Goal: Task Accomplishment & Management: Manage account settings

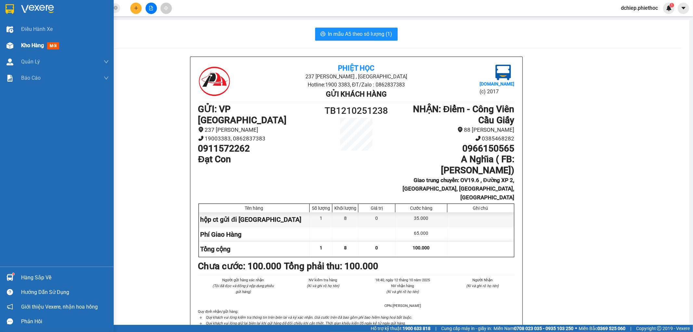
drag, startPoint x: 9, startPoint y: 46, endPoint x: 88, endPoint y: 40, distance: 78.9
click at [9, 45] on img at bounding box center [10, 45] width 7 height 7
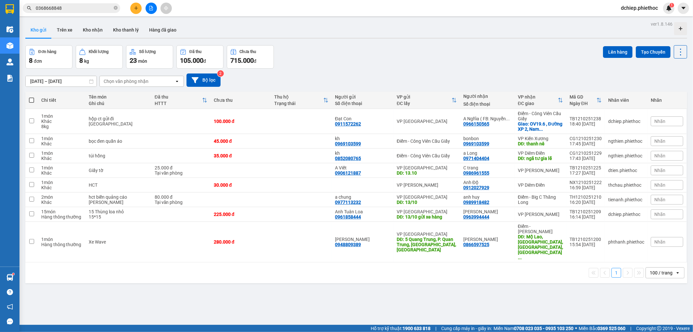
click at [70, 27] on button "Trên xe" at bounding box center [65, 30] width 26 height 16
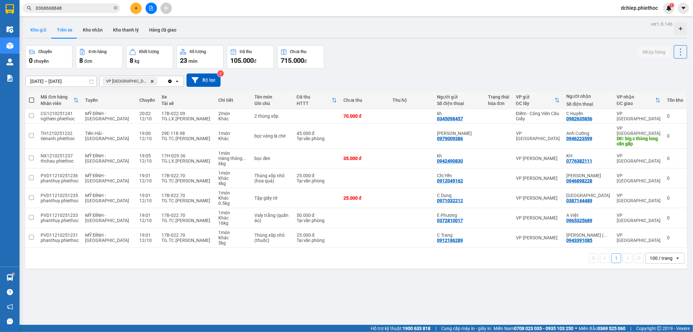
click at [33, 29] on button "Kho gửi" at bounding box center [38, 30] width 26 height 16
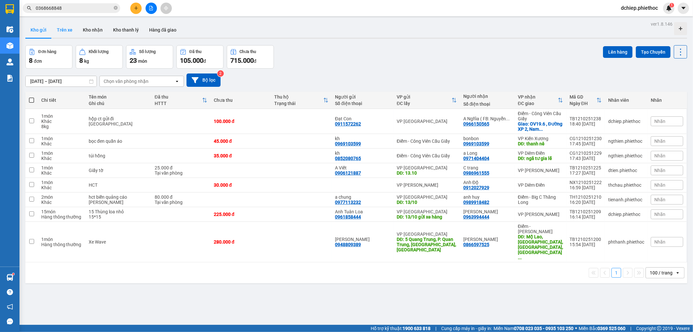
click at [60, 33] on button "Trên xe" at bounding box center [65, 30] width 26 height 16
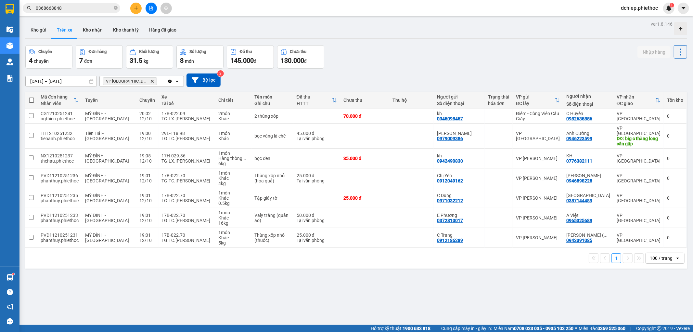
click at [151, 80] on icon "VP Thái Bình, close by backspace" at bounding box center [152, 81] width 3 height 3
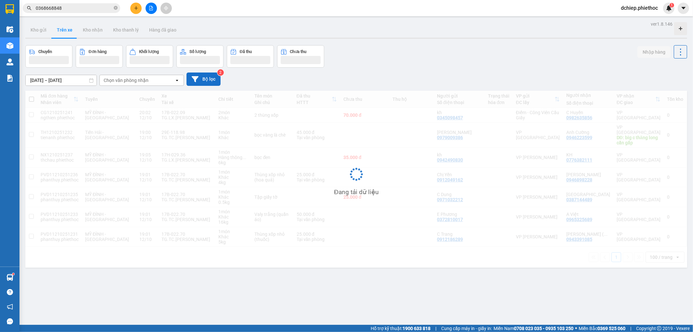
click at [202, 82] on button "Bộ lọc" at bounding box center [204, 78] width 34 height 13
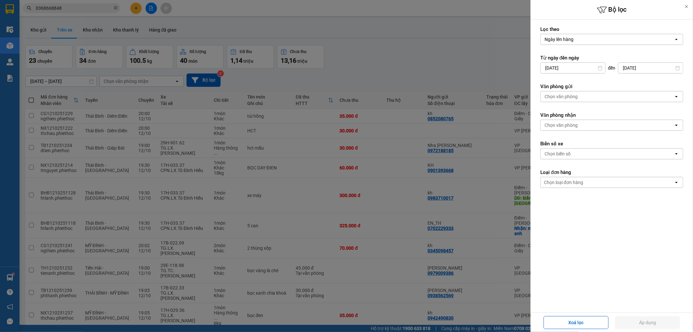
click at [568, 153] on div "Chọn biển số" at bounding box center [558, 153] width 26 height 7
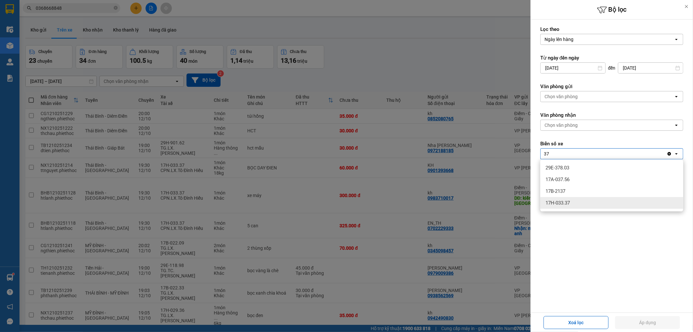
type input "37"
click at [566, 200] on span "17H-033.37" at bounding box center [558, 203] width 24 height 7
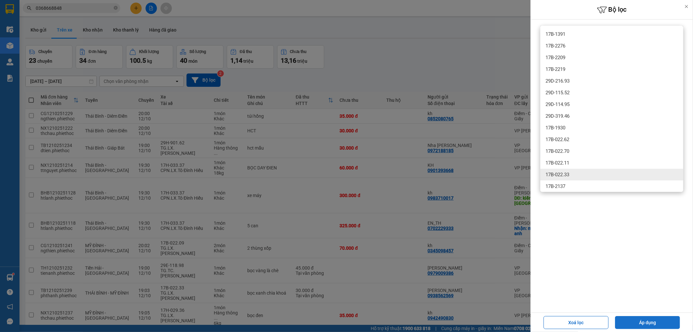
click at [660, 317] on button "Áp dụng" at bounding box center [647, 322] width 65 height 13
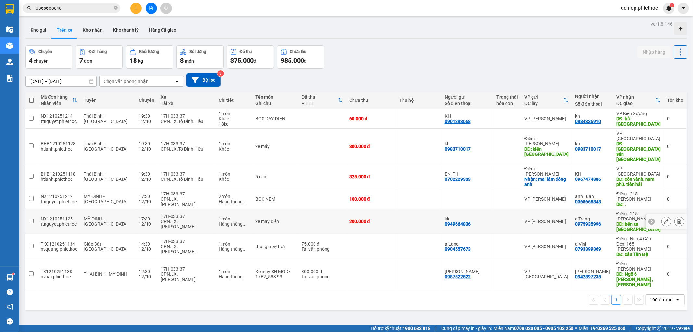
click at [369, 219] on div "200.000 đ" at bounding box center [371, 221] width 44 height 5
checkbox input "true"
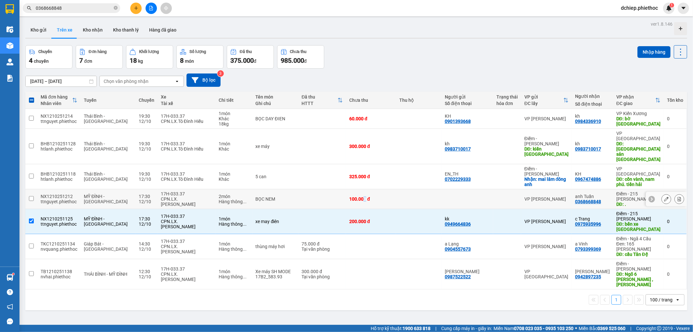
click at [363, 196] on div "100.000 đ" at bounding box center [371, 198] width 44 height 5
checkbox input "true"
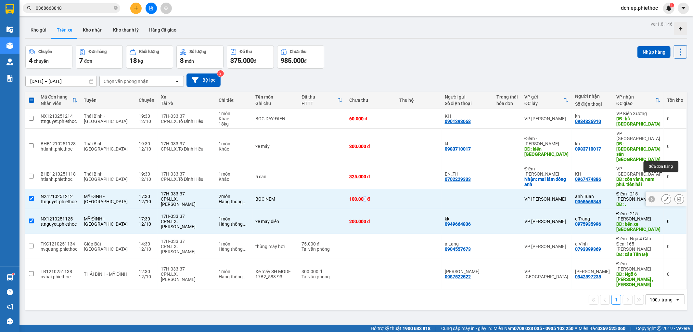
click at [662, 193] on button at bounding box center [666, 198] width 9 height 11
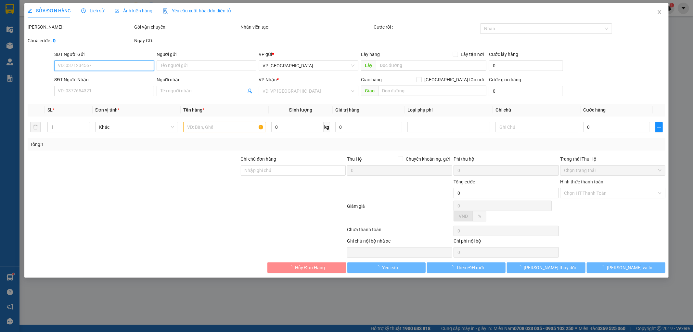
type input "0368668848"
type input "anh Tuấn"
type input "."
type input "100.000"
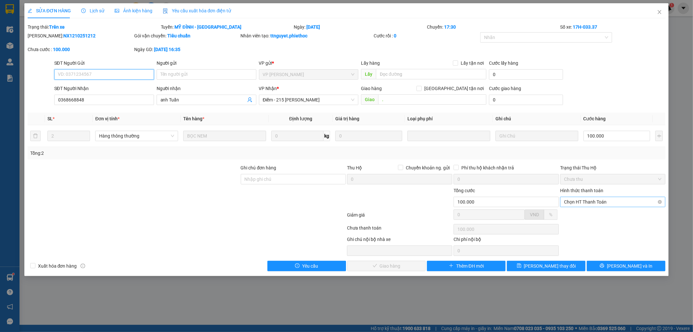
click at [592, 201] on span "Chọn HT Thanh Toán" at bounding box center [613, 202] width 98 height 10
drag, startPoint x: 589, startPoint y: 216, endPoint x: 566, endPoint y: 220, distance: 23.5
click at [587, 216] on div "Tại văn phòng" at bounding box center [614, 214] width 98 height 7
type input "0"
click at [396, 264] on span "[PERSON_NAME] và Giao hàng" at bounding box center [391, 265] width 62 height 7
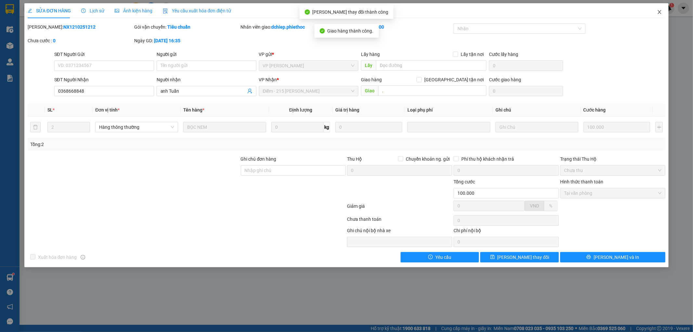
click at [663, 10] on span "Close" at bounding box center [660, 12] width 18 height 18
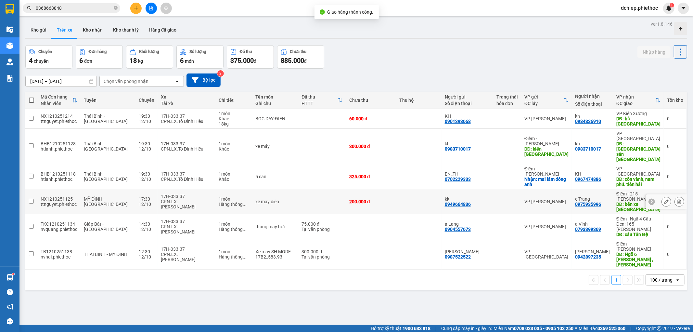
drag, startPoint x: 293, startPoint y: 189, endPoint x: 295, endPoint y: 184, distance: 4.7
click at [293, 189] on td "xe may điên" at bounding box center [276, 201] width 46 height 25
checkbox input "true"
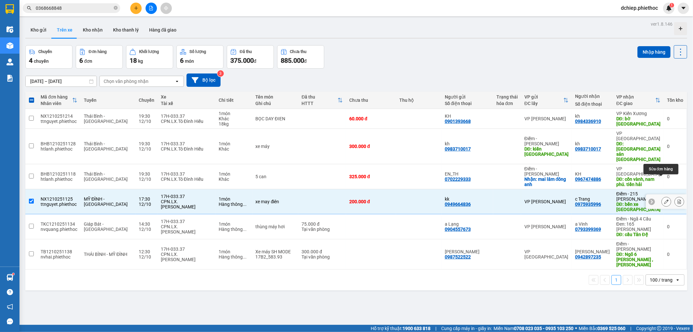
click at [664, 199] on icon at bounding box center [666, 201] width 5 height 5
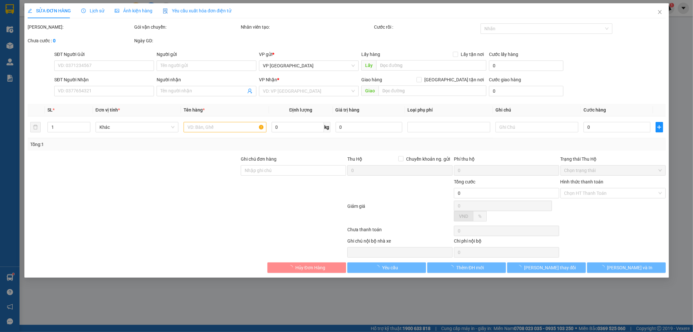
type input "0949664836"
type input "kk"
type input "0975935996"
type input "c Trang"
type input "bến xe hoàng hoàng hà thái bình"
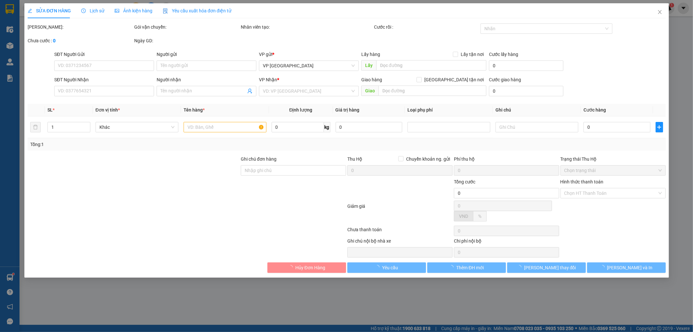
type input "50.000"
type input "200.000"
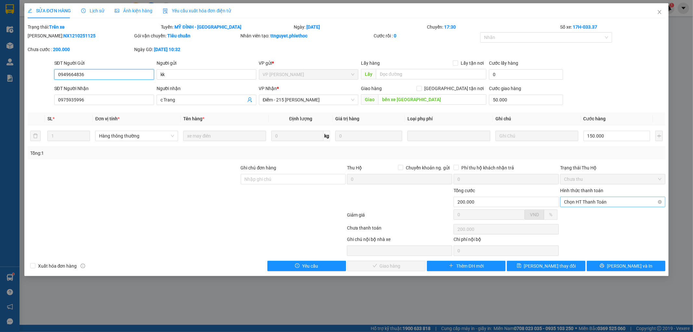
drag, startPoint x: 598, startPoint y: 202, endPoint x: 596, endPoint y: 205, distance: 3.8
click at [598, 201] on span "Chọn HT Thanh Toán" at bounding box center [613, 202] width 98 height 10
drag, startPoint x: 595, startPoint y: 212, endPoint x: 553, endPoint y: 233, distance: 47.1
click at [594, 213] on div "Tại văn phòng" at bounding box center [614, 214] width 98 height 7
type input "0"
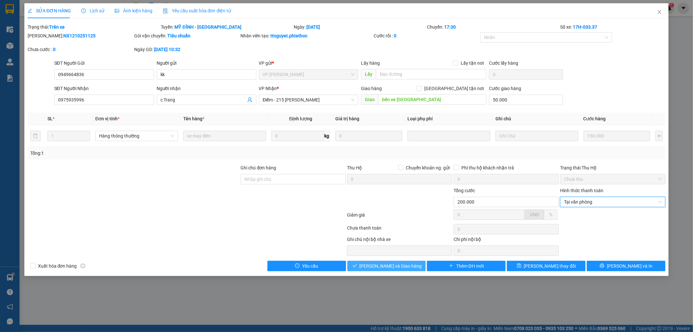
click at [386, 267] on span "[PERSON_NAME] và Giao hàng" at bounding box center [391, 265] width 62 height 7
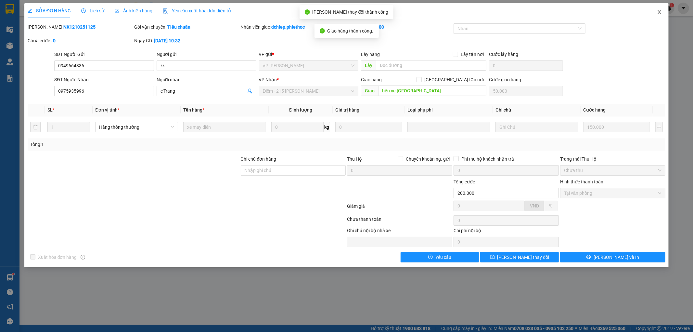
click at [660, 12] on icon "close" at bounding box center [659, 11] width 5 height 5
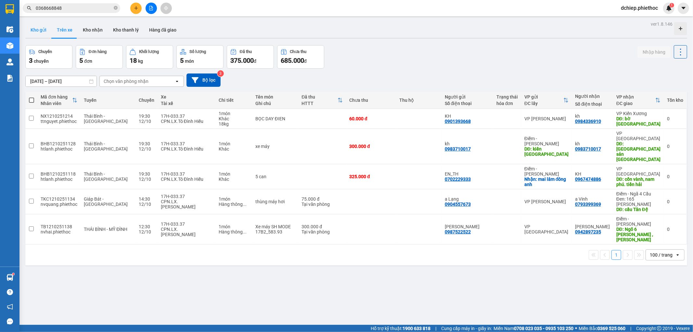
click at [37, 30] on button "Kho gửi" at bounding box center [38, 30] width 26 height 16
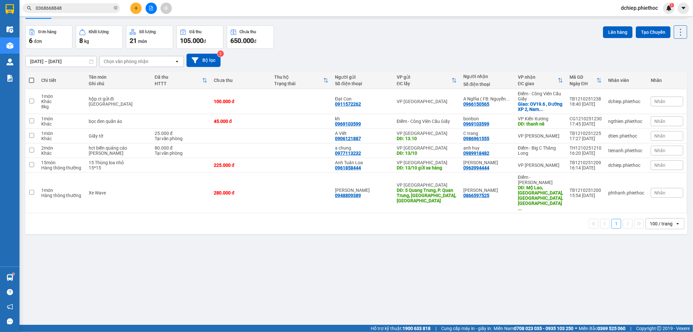
scroll to position [30, 0]
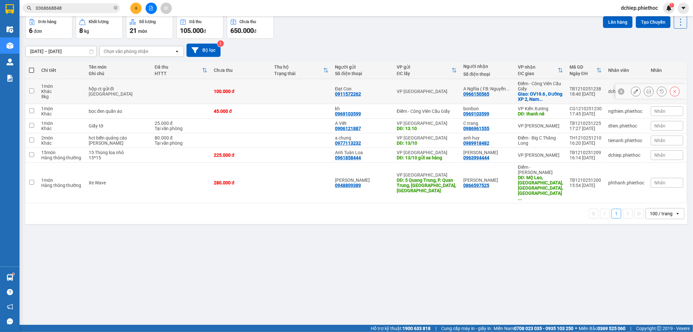
click at [279, 92] on td at bounding box center [301, 91] width 61 height 25
checkbox input "true"
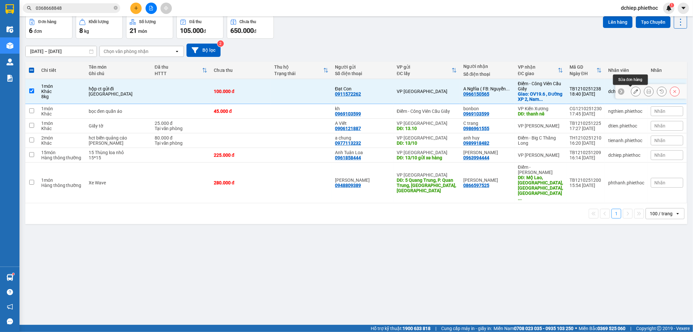
click at [634, 90] on icon at bounding box center [636, 91] width 5 height 5
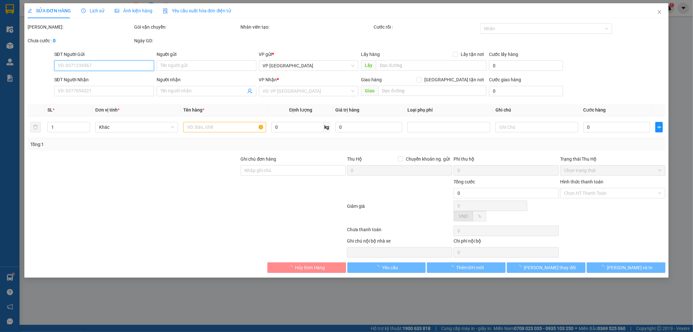
type input "0911572262"
type input "Đạt Con"
type input "0966150565"
type input "A Nghĩa ( FB: [PERSON_NAME])"
checkbox input "true"
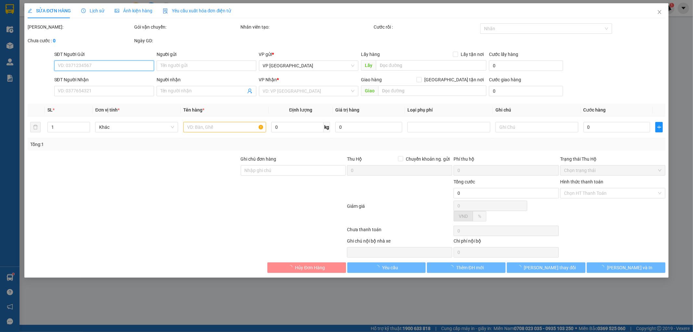
type input "OV19.6 , Đường XP 2, Nam Từ Liêm, Hà Nội, Việt Nam"
type input "100.000"
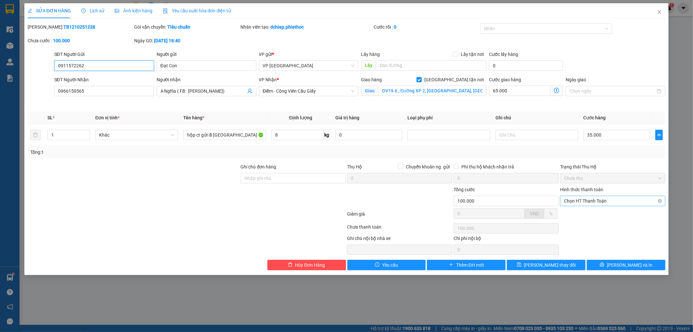
click at [600, 202] on span "Chọn HT Thanh Toán" at bounding box center [613, 201] width 98 height 10
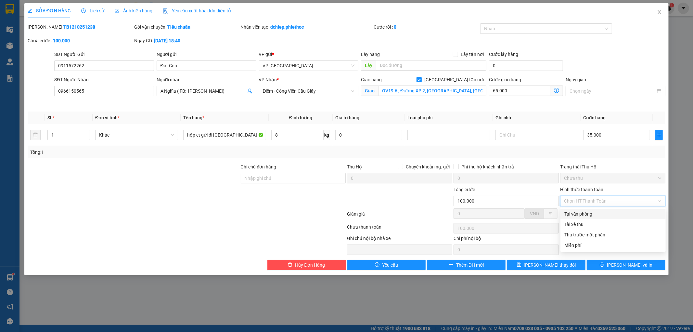
drag, startPoint x: 595, startPoint y: 214, endPoint x: 574, endPoint y: 219, distance: 21.6
click at [594, 214] on div "Tại văn phòng" at bounding box center [614, 213] width 98 height 7
type input "0"
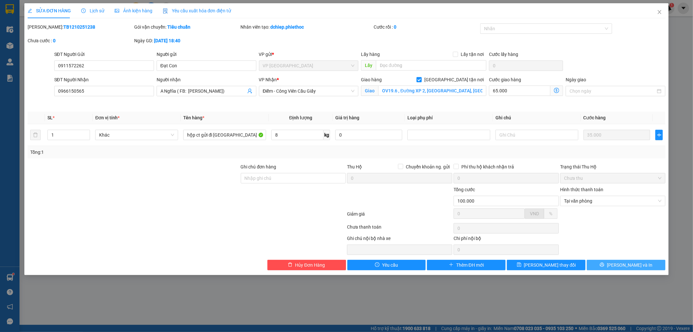
click at [617, 262] on button "[PERSON_NAME] và In" at bounding box center [626, 265] width 79 height 10
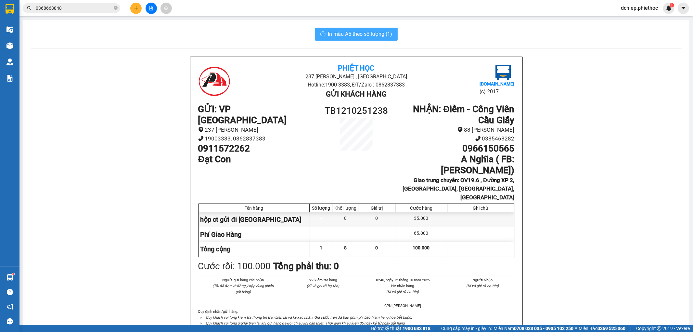
click at [353, 35] on span "In mẫu A5 theo số lượng (1)" at bounding box center [360, 34] width 64 height 8
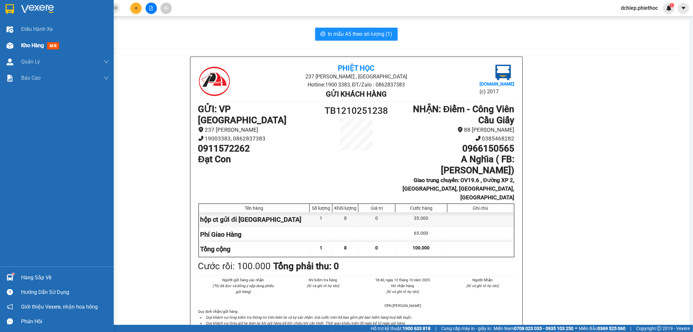
click at [20, 49] on div "Kho hàng mới" at bounding box center [57, 45] width 114 height 16
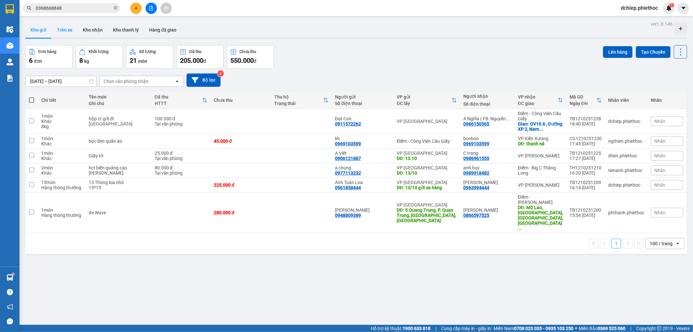
click at [70, 24] on button "Trên xe" at bounding box center [65, 30] width 26 height 16
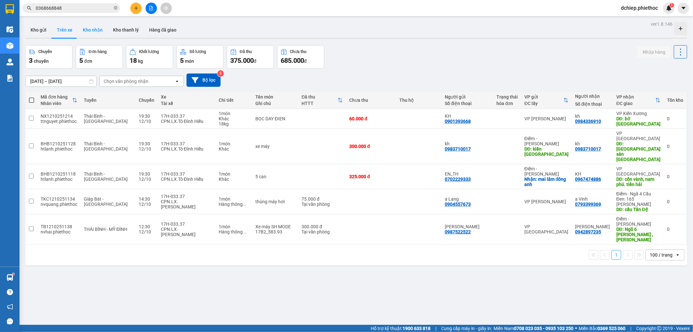
click at [85, 30] on button "Kho nhận" at bounding box center [93, 30] width 30 height 16
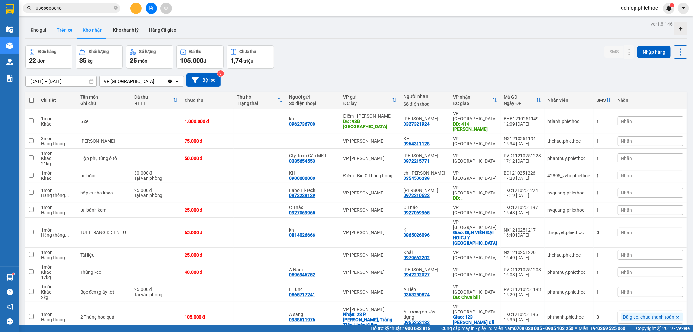
click at [70, 27] on button "Trên xe" at bounding box center [65, 30] width 26 height 16
type input "[DATE] – [DATE]"
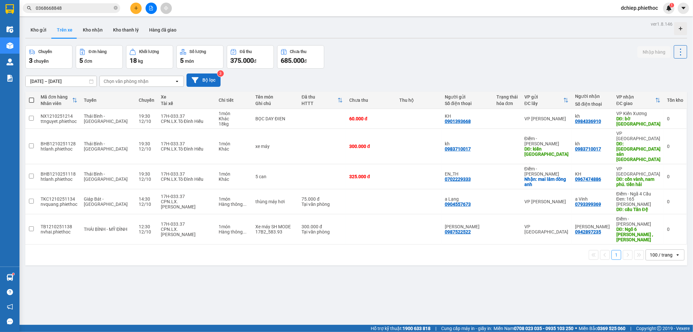
click at [205, 78] on button "Bộ lọc" at bounding box center [204, 79] width 34 height 13
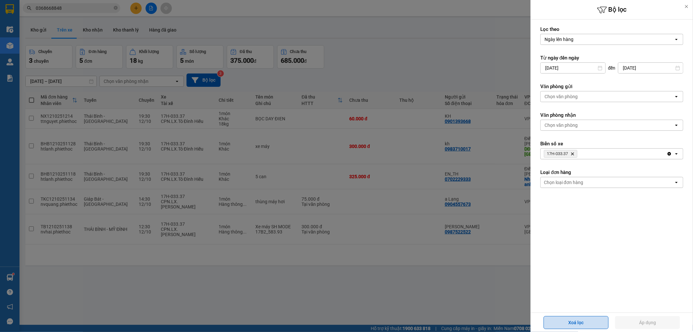
drag, startPoint x: 569, startPoint y: 320, endPoint x: 483, endPoint y: 314, distance: 85.7
click at [569, 320] on button "Xoá lọc" at bounding box center [576, 322] width 65 height 13
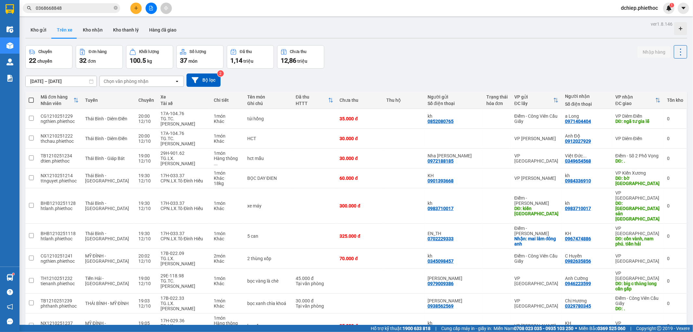
click at [125, 83] on div "Chọn văn phòng nhận" at bounding box center [126, 81] width 45 height 7
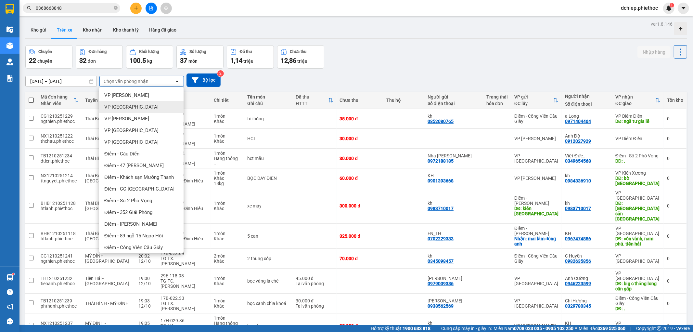
click at [135, 104] on div "VP [GEOGRAPHIC_DATA]" at bounding box center [141, 107] width 85 height 12
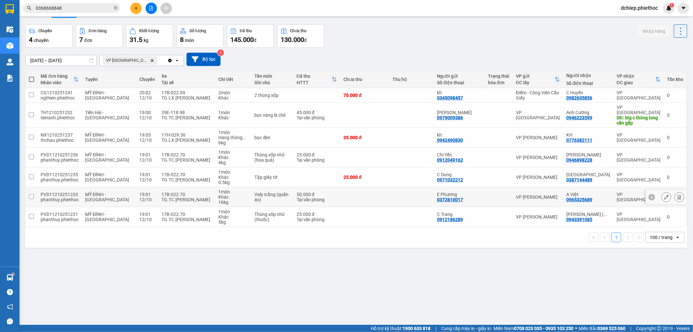
scroll to position [30, 0]
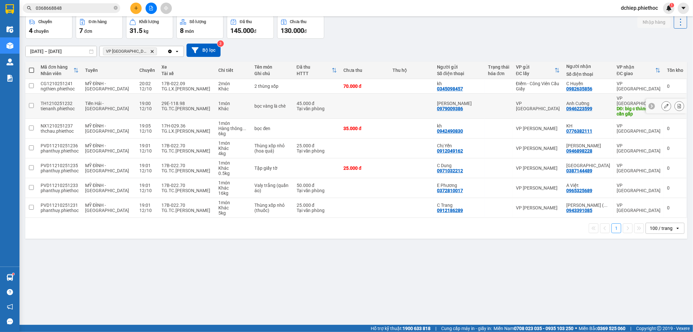
click at [205, 108] on div "TG.TC.Ngô Gia Khoản" at bounding box center [187, 108] width 50 height 5
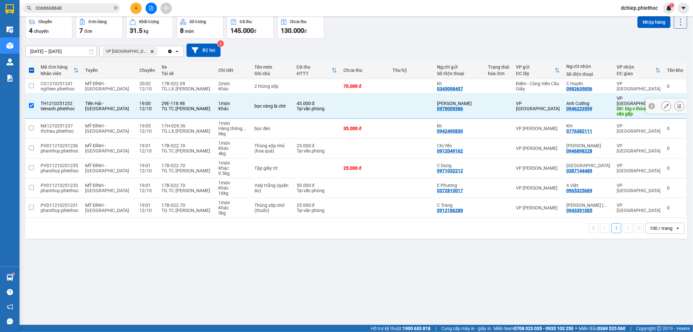
click at [218, 106] on div "Khác" at bounding box center [233, 108] width 30 height 5
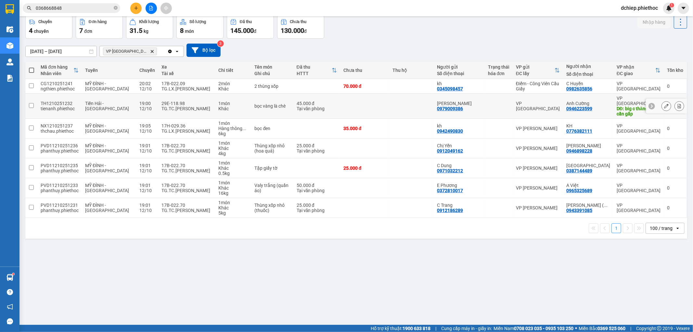
click at [218, 106] on div "Khác" at bounding box center [233, 108] width 30 height 5
checkbox input "true"
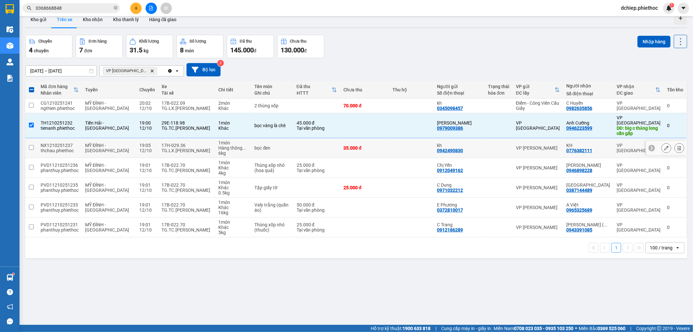
scroll to position [0, 0]
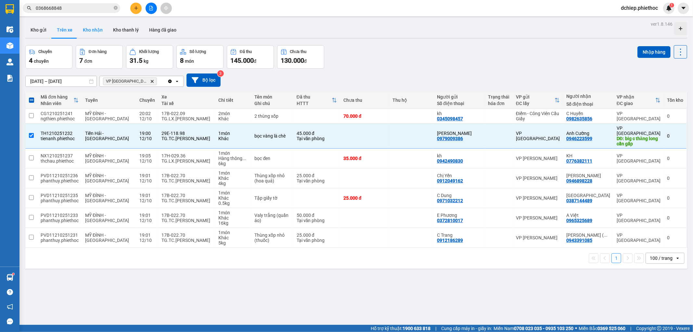
drag, startPoint x: 99, startPoint y: 29, endPoint x: 86, endPoint y: 33, distance: 14.1
click at [99, 29] on button "Kho nhận" at bounding box center [93, 30] width 30 height 16
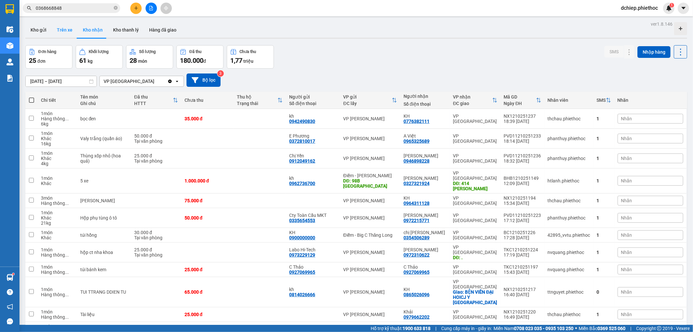
click at [67, 30] on button "Trên xe" at bounding box center [65, 30] width 26 height 16
type input "[DATE] – [DATE]"
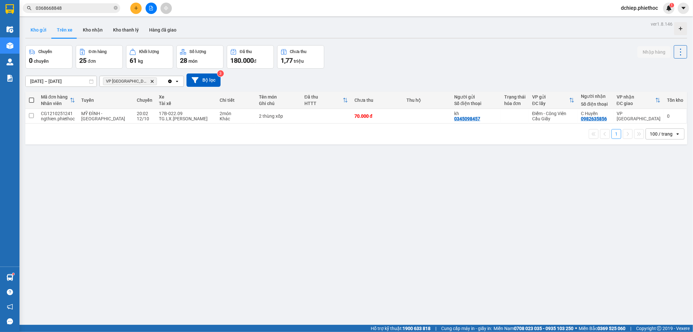
click at [36, 31] on button "Kho gửi" at bounding box center [38, 30] width 26 height 16
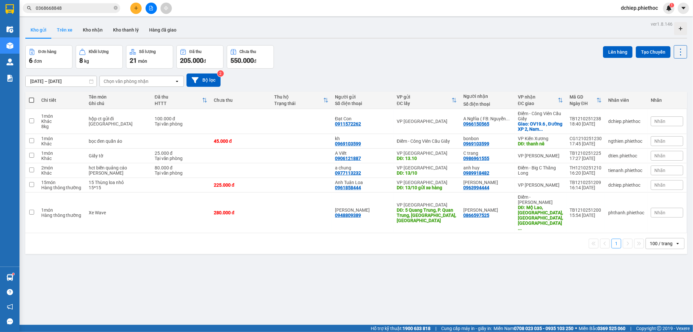
click at [70, 30] on button "Trên xe" at bounding box center [65, 30] width 26 height 16
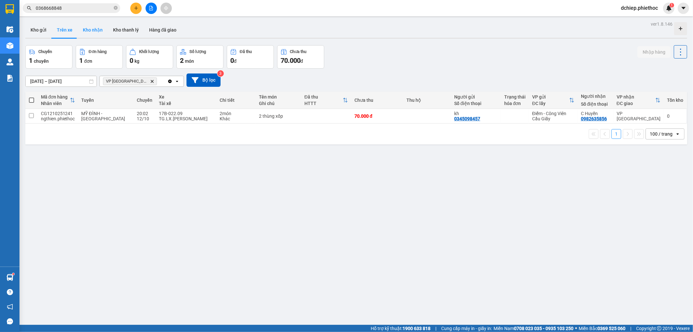
click at [97, 33] on button "Kho nhận" at bounding box center [93, 30] width 30 height 16
type input "[DATE] – [DATE]"
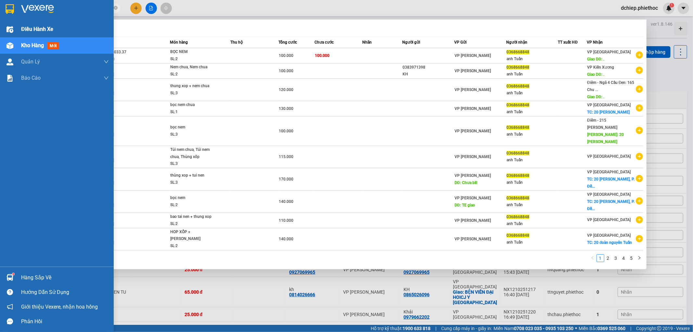
drag, startPoint x: 66, startPoint y: 6, endPoint x: 10, endPoint y: 31, distance: 61.2
click at [10, 20] on section "Kết quả tìm kiếm ( 45 ) Bộ lọc Mã ĐH Trạng thái Món hàng Thu hộ Tổng cước Chưa …" at bounding box center [346, 166] width 693 height 332
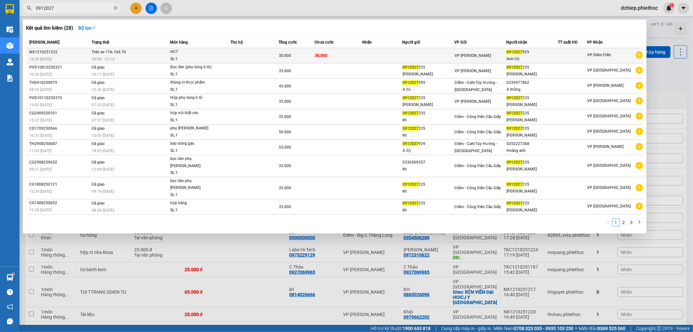
type input "0912027"
click at [226, 52] on span "HCT SL: 1" at bounding box center [200, 55] width 60 height 14
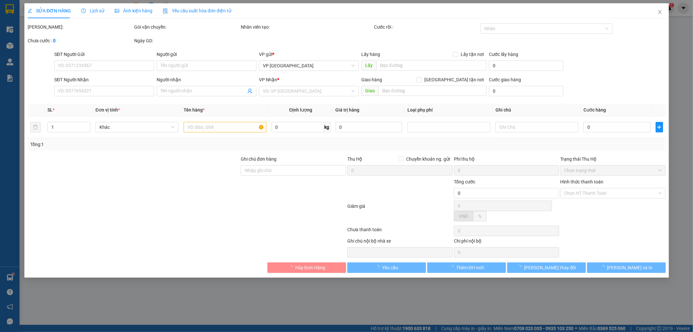
type input "0912027929"
type input "Anh Độ"
type input "30.000"
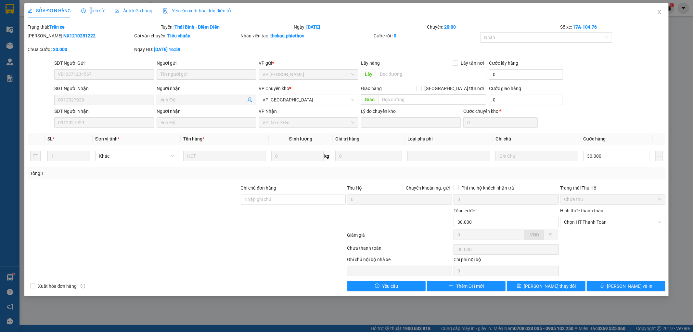
click at [90, 11] on span "Lịch sử" at bounding box center [92, 10] width 23 height 5
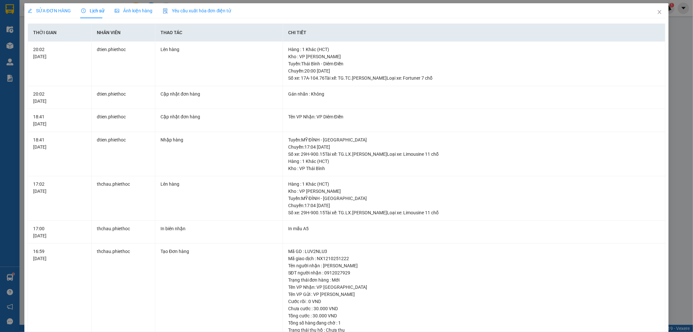
click at [59, 9] on span "SỬA ĐƠN HÀNG" at bounding box center [49, 10] width 43 height 5
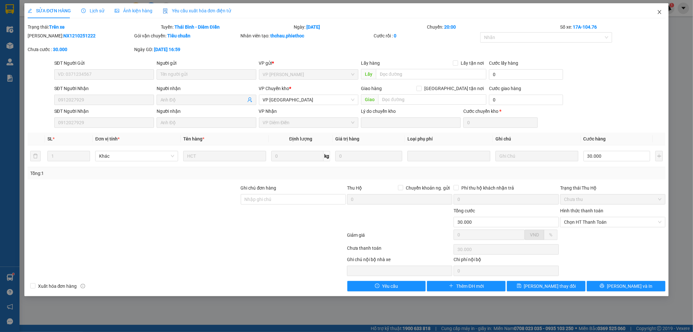
click at [659, 13] on icon "close" at bounding box center [660, 12] width 4 height 4
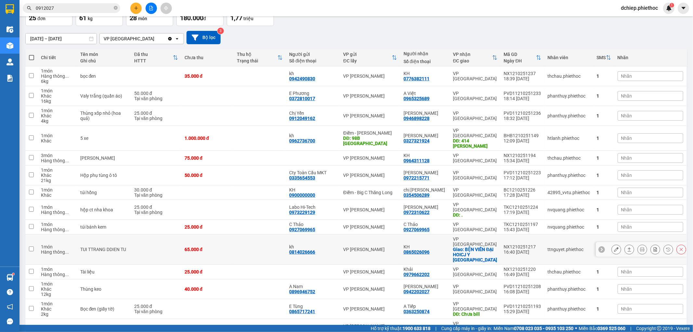
scroll to position [60, 0]
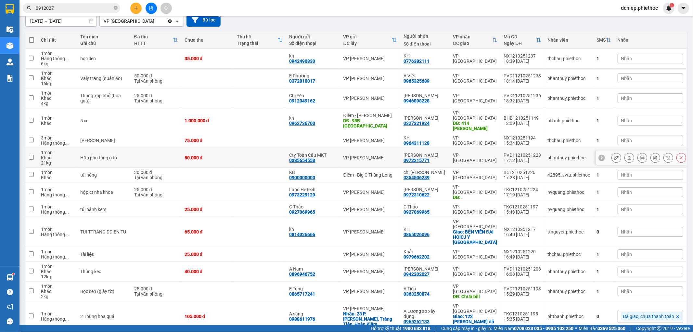
click at [389, 155] on div "VP [PERSON_NAME]" at bounding box center [371, 157] width 54 height 5
checkbox input "true"
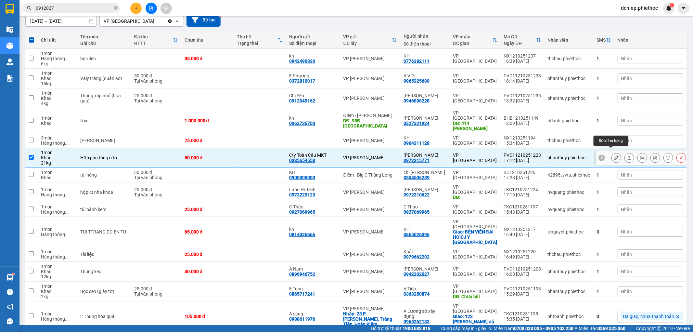
click at [614, 155] on icon at bounding box center [616, 157] width 5 height 5
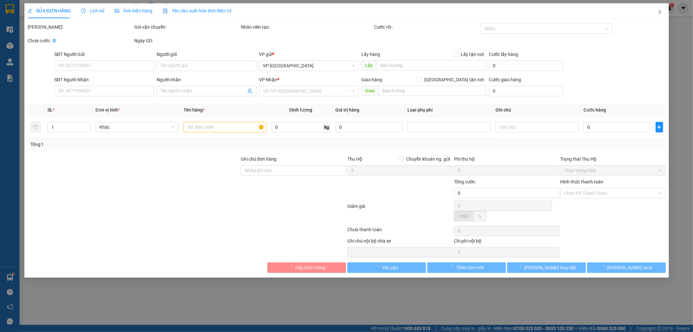
type input "0335654553"
type input "Cty Toàn Cầu MKT"
type input "0972215771"
type input "Hà Cương"
type input "50.000"
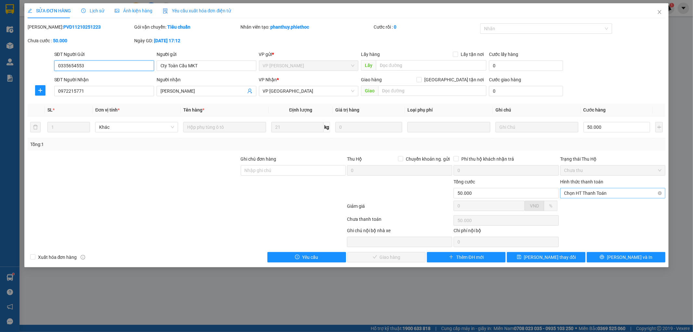
click at [587, 192] on span "Chọn HT Thanh Toán" at bounding box center [613, 193] width 98 height 10
drag, startPoint x: 589, startPoint y: 205, endPoint x: 531, endPoint y: 225, distance: 61.2
click at [589, 205] on div "Tại văn phòng" at bounding box center [614, 205] width 98 height 7
type input "0"
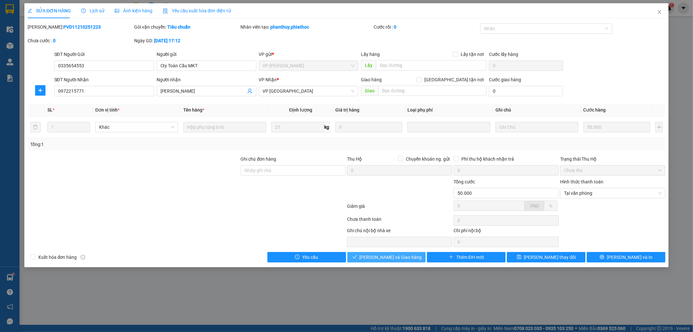
click at [399, 256] on span "[PERSON_NAME] và Giao hàng" at bounding box center [391, 257] width 62 height 7
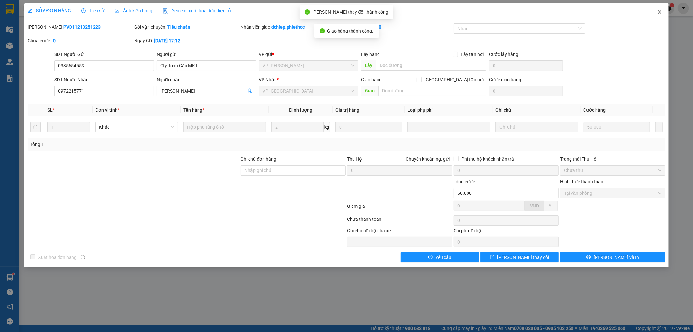
click at [657, 10] on span "Close" at bounding box center [660, 12] width 18 height 18
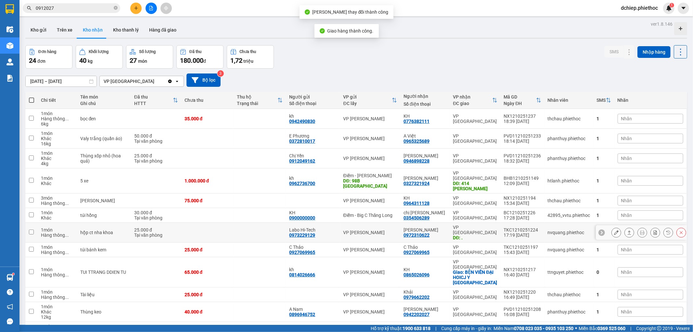
scroll to position [60, 0]
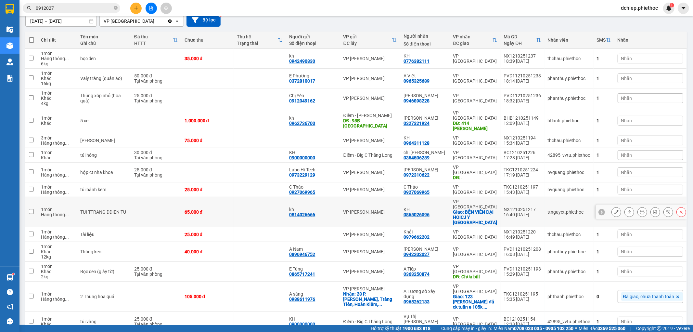
drag, startPoint x: 297, startPoint y: 198, endPoint x: 348, endPoint y: 196, distance: 51.4
click at [297, 212] on div "0814026666" at bounding box center [302, 214] width 26 height 5
click at [614, 210] on icon at bounding box center [616, 212] width 5 height 5
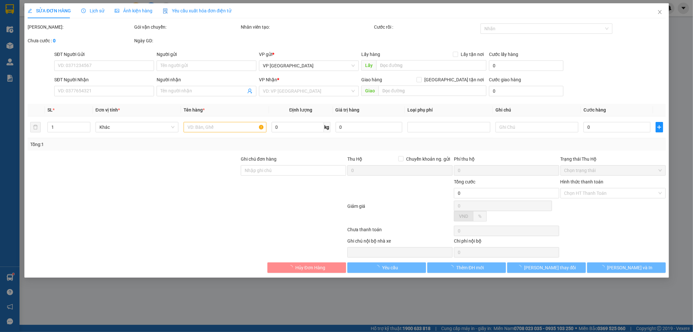
type input "0814026666"
type input "kh"
type input "0865026096"
type input "KH"
checkbox input "true"
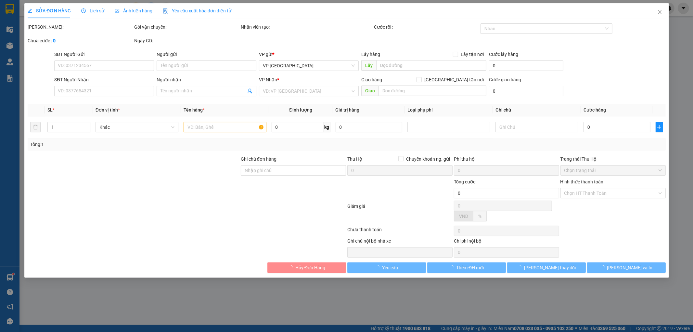
type input "BỆN VIÊN ĐẠI HOICJ Y THÁI BÌNH"
type input "65.000"
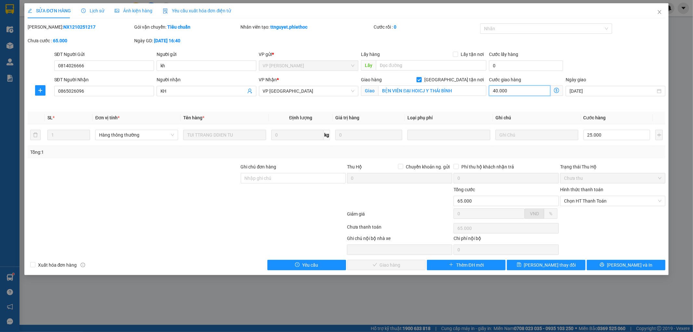
click at [508, 92] on input "40.000" at bounding box center [519, 90] width 61 height 10
type input "25.002"
type input "2"
type input "25.020"
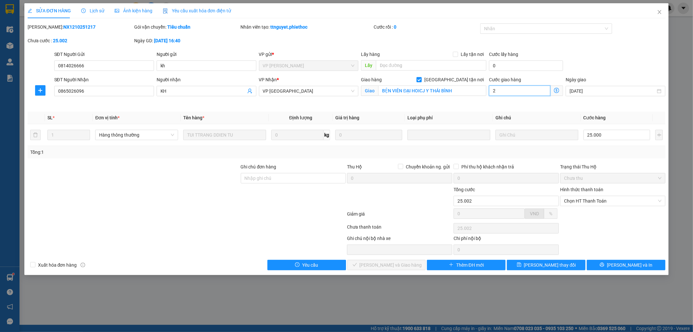
type input "25.020"
type input "20"
type input "45.000"
type input "20.000"
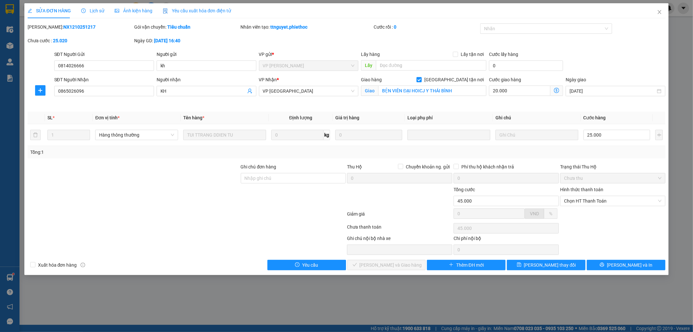
click at [516, 100] on div "Cước giao hàng 20.000" at bounding box center [526, 91] width 77 height 31
click at [550, 267] on span "[PERSON_NAME] thay đổi" at bounding box center [550, 264] width 52 height 7
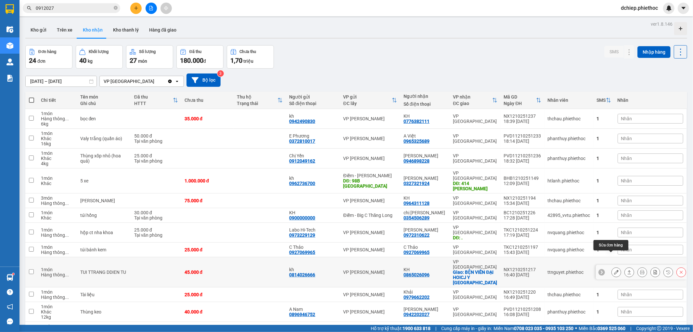
click at [614, 270] on icon at bounding box center [616, 272] width 5 height 5
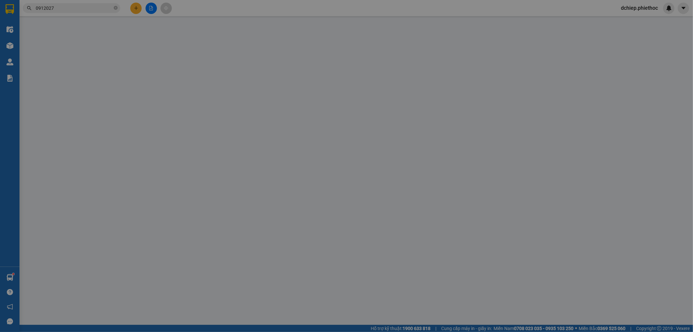
type input "0814026666"
type input "kh"
type input "0865026096"
type input "KH"
checkbox input "true"
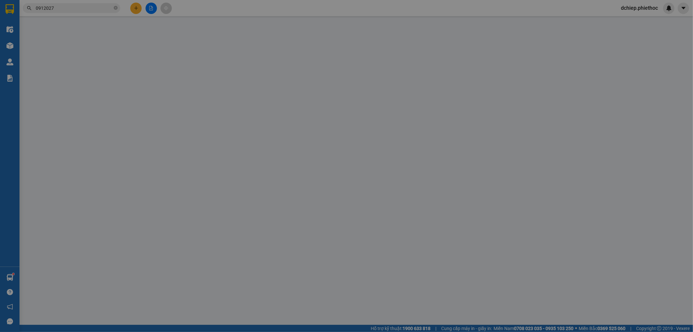
type input "BỆN VIÊN ĐẠI HOICJ Y THÁI BÌNH"
type input "45.000"
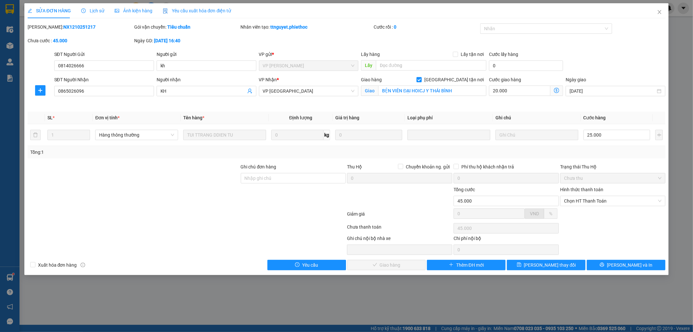
click at [63, 26] on b "NX1210251217" at bounding box center [79, 26] width 32 height 5
copy b "NX1210251217"
click at [584, 197] on span "Chọn HT Thanh Toán" at bounding box center [613, 201] width 98 height 10
click at [581, 209] on div "Tại văn phòng" at bounding box center [613, 214] width 105 height 10
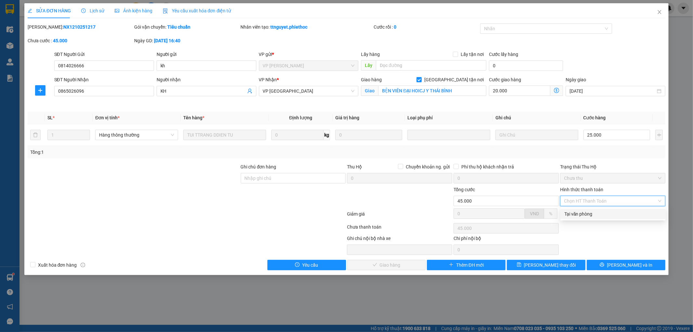
type input "0"
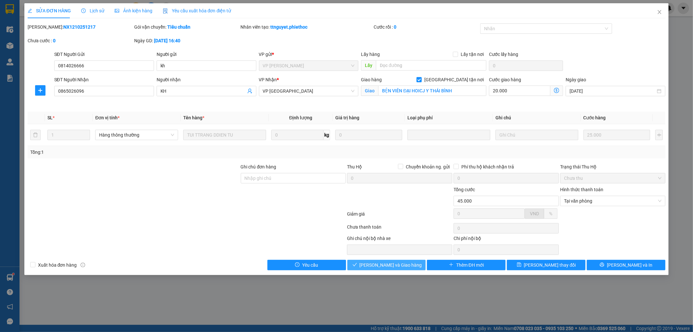
drag, startPoint x: 398, startPoint y: 267, endPoint x: 625, endPoint y: 228, distance: 230.3
click at [625, 228] on div "Total Paid Fee 0 Total UnPaid Fee 45.000 Cash Collection Total Fee Mã ĐH: NX121…" at bounding box center [347, 146] width 638 height 247
click at [388, 267] on span "[PERSON_NAME] và Giao hàng" at bounding box center [391, 264] width 62 height 7
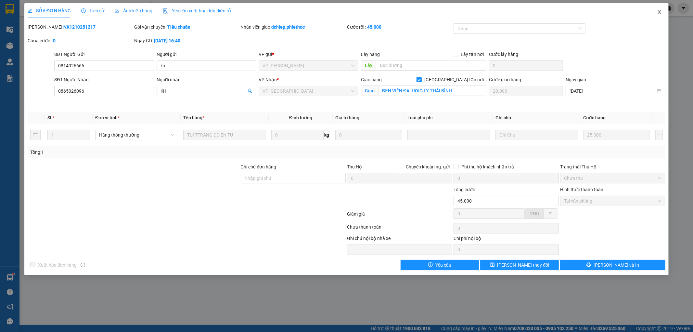
click at [660, 9] on span "Close" at bounding box center [660, 12] width 18 height 18
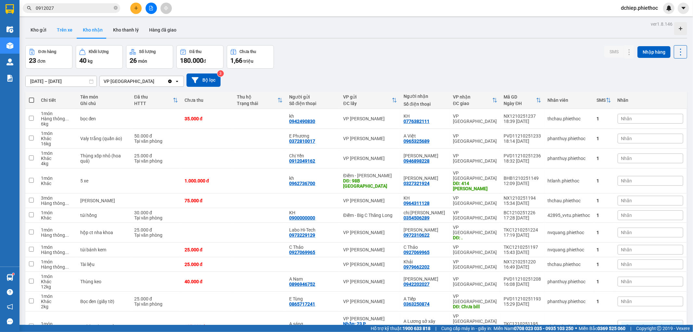
click at [63, 26] on button "Trên xe" at bounding box center [65, 30] width 26 height 16
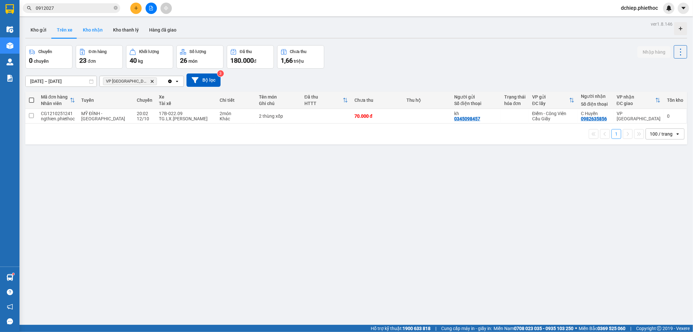
click at [91, 30] on button "Kho nhận" at bounding box center [93, 30] width 30 height 16
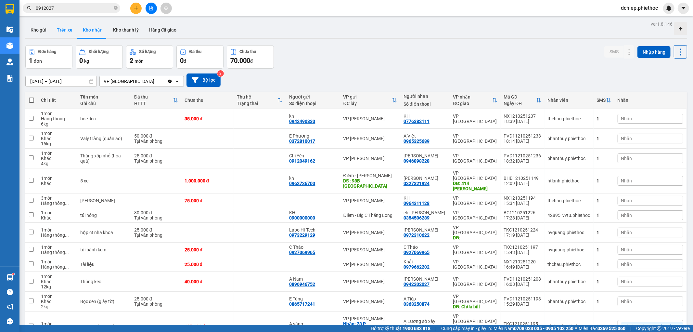
click at [65, 30] on button "Trên xe" at bounding box center [65, 30] width 26 height 16
type input "[DATE] – [DATE]"
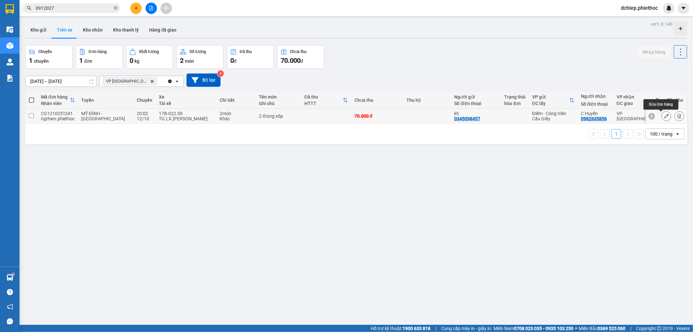
click at [664, 116] on icon at bounding box center [666, 116] width 5 height 5
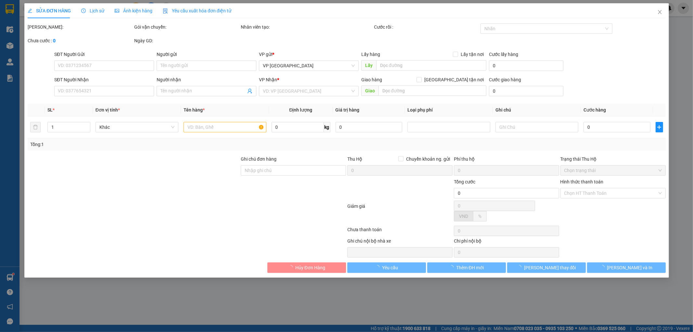
type input "0345098457"
type input "kh"
type input "0982635856"
type input "C Huyền"
type input "70.000"
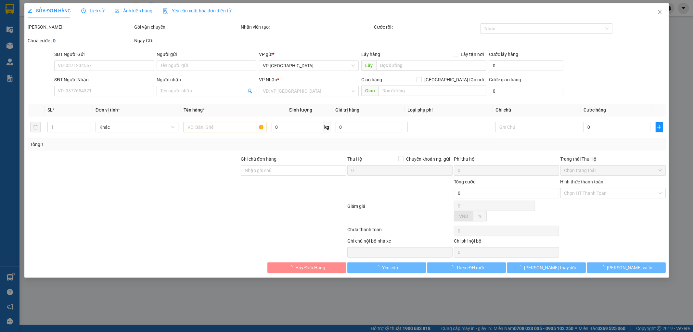
type input "70.000"
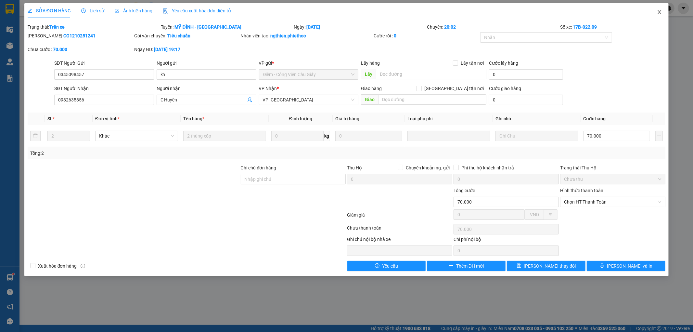
click at [658, 11] on icon "close" at bounding box center [660, 12] width 4 height 4
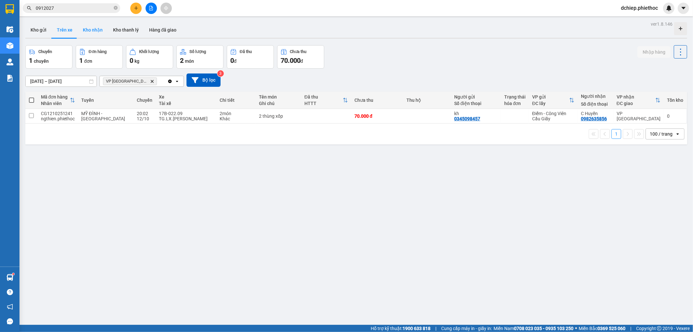
click at [89, 34] on button "Kho nhận" at bounding box center [93, 30] width 30 height 16
type input "[DATE] – [DATE]"
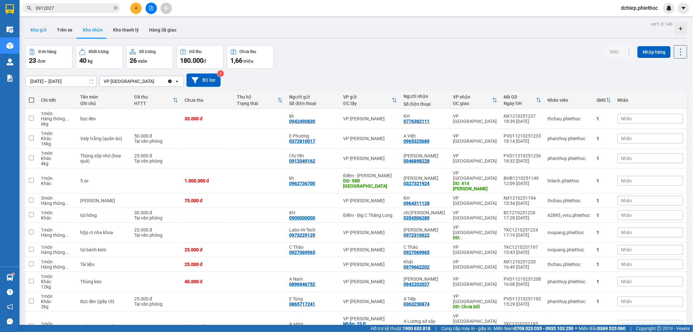
click at [38, 24] on button "Kho gửi" at bounding box center [38, 30] width 26 height 16
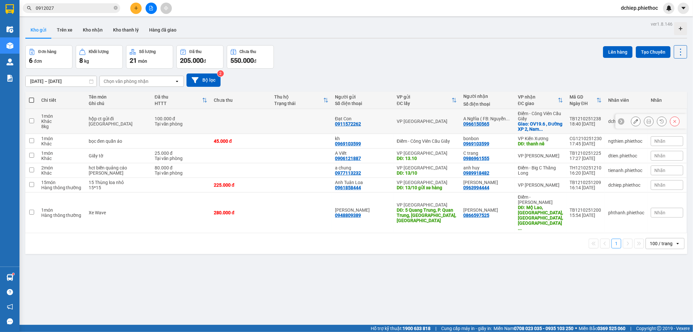
click at [382, 121] on div "Đạt Con" at bounding box center [362, 118] width 55 height 5
checkbox input "true"
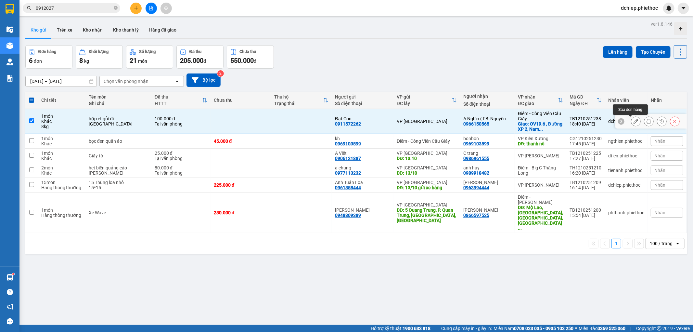
click at [634, 121] on icon at bounding box center [636, 121] width 5 height 5
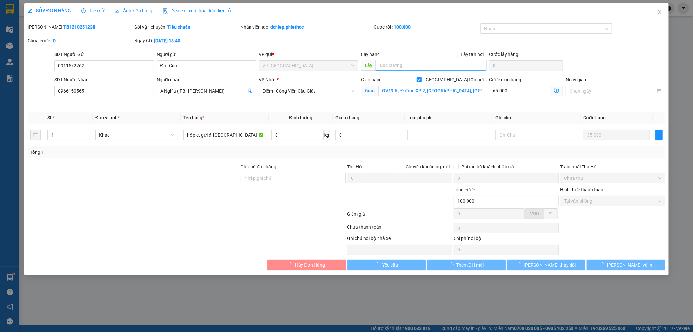
click at [393, 65] on input "text" at bounding box center [431, 65] width 111 height 10
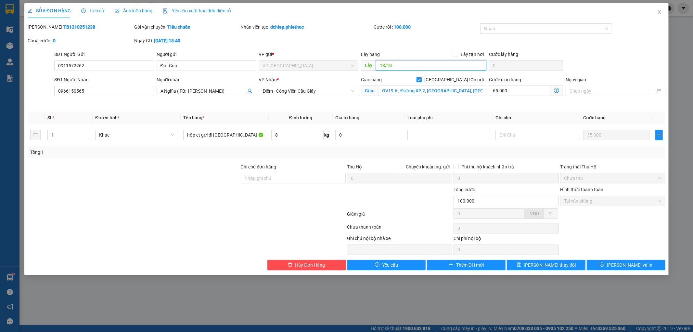
type input "13/10"
click at [337, 40] on div "Mã ĐH: TB1210251238 Gói vận chuyển: Tiêu chuẩn Nhân viên tạo: dchiep.phiethoc C…" at bounding box center [347, 36] width 640 height 27
click at [559, 267] on span "[PERSON_NAME] thay đổi" at bounding box center [550, 264] width 52 height 7
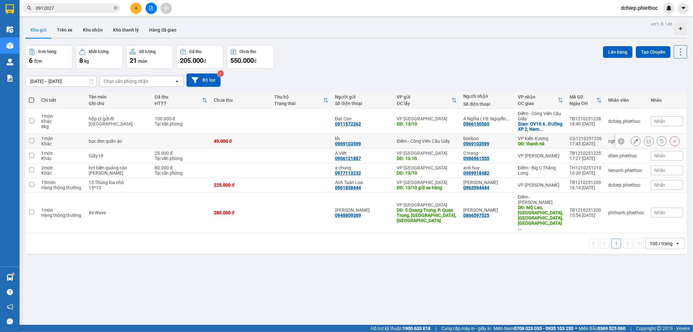
click at [288, 143] on td at bounding box center [301, 141] width 61 height 15
checkbox input "true"
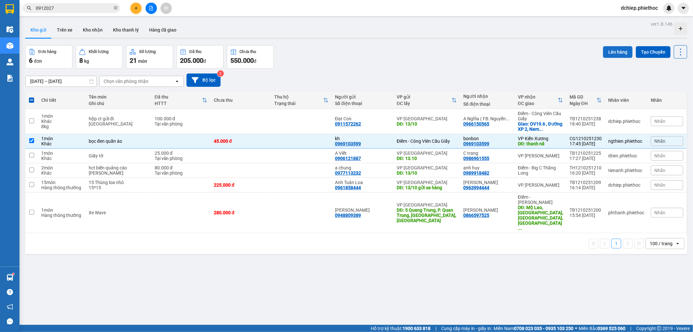
click at [612, 48] on button "Lên hàng" at bounding box center [618, 52] width 30 height 12
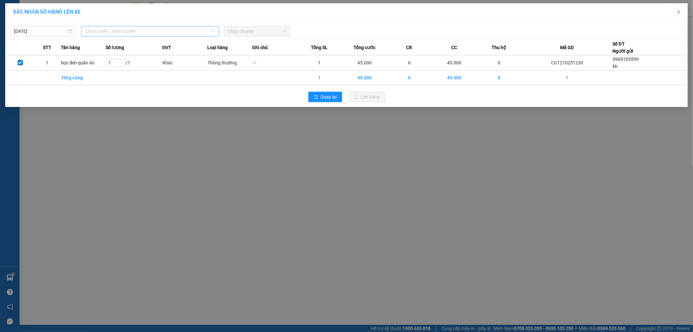
drag, startPoint x: 158, startPoint y: 31, endPoint x: 152, endPoint y: 41, distance: 11.4
click at [158, 31] on span "Chọn tuyến - nhóm tuyến" at bounding box center [150, 31] width 130 height 10
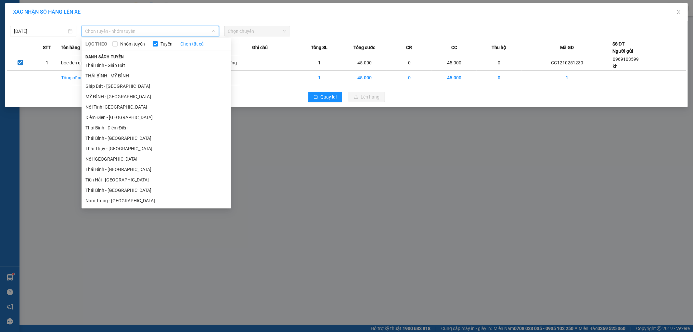
drag, startPoint x: 130, startPoint y: 170, endPoint x: 141, endPoint y: 158, distance: 16.6
click at [129, 169] on li "Thái Bình - [GEOGRAPHIC_DATA]" at bounding box center [157, 169] width 150 height 10
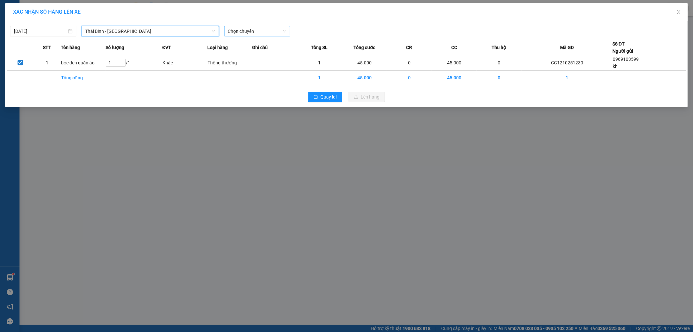
click at [243, 28] on span "Chọn chuyến" at bounding box center [257, 31] width 59 height 10
type input "20"
click at [267, 57] on div "Thêm chuyến " 20:00 "" at bounding box center [253, 54] width 59 height 11
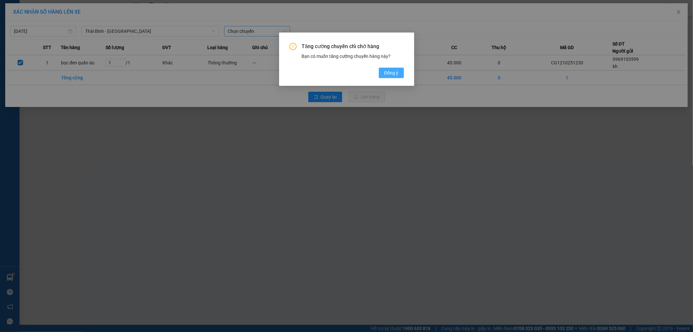
click at [394, 73] on span "Đồng ý" at bounding box center [391, 72] width 14 height 7
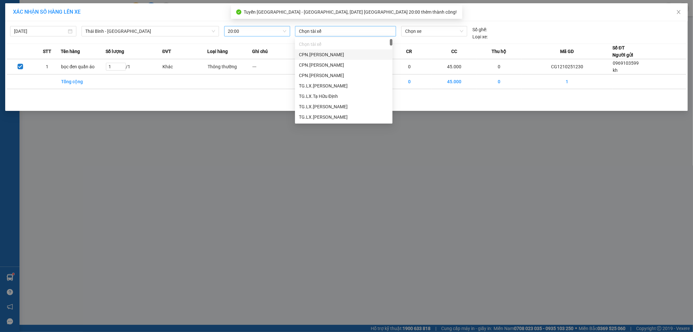
click at [307, 28] on div at bounding box center [346, 31] width 98 height 8
type input "phi"
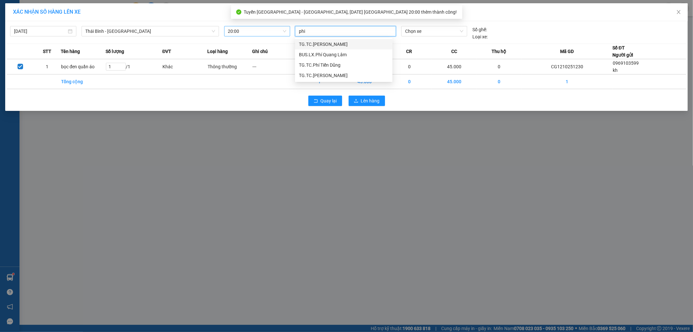
click at [319, 41] on div "TG.TC.[PERSON_NAME]" at bounding box center [344, 44] width 90 height 7
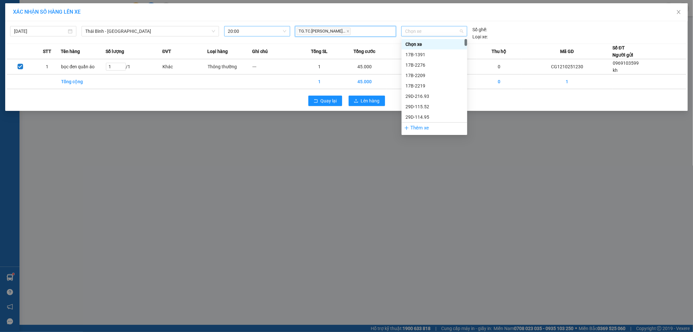
click at [427, 28] on span "Chọn xe" at bounding box center [434, 31] width 58 height 10
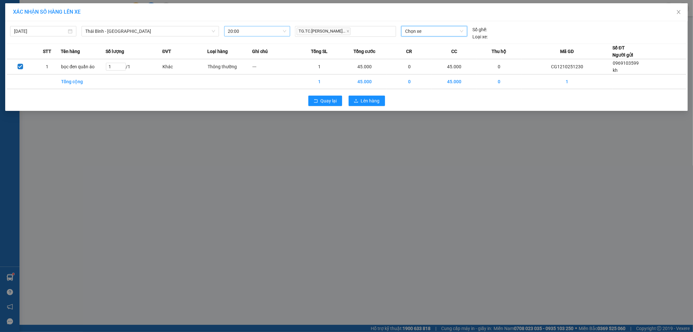
type input "7"
type input "8703"
click at [421, 41] on div "29E-387.03" at bounding box center [435, 44] width 58 height 7
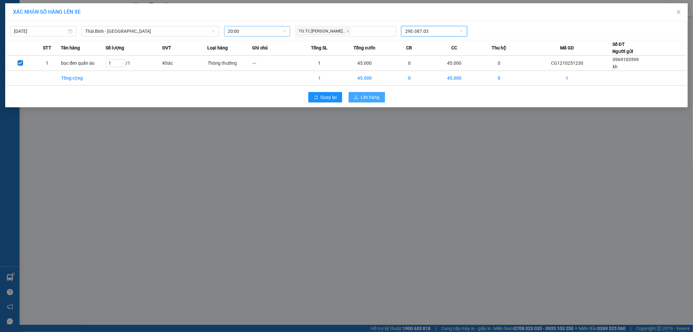
click at [374, 97] on span "Lên hàng" at bounding box center [370, 97] width 19 height 7
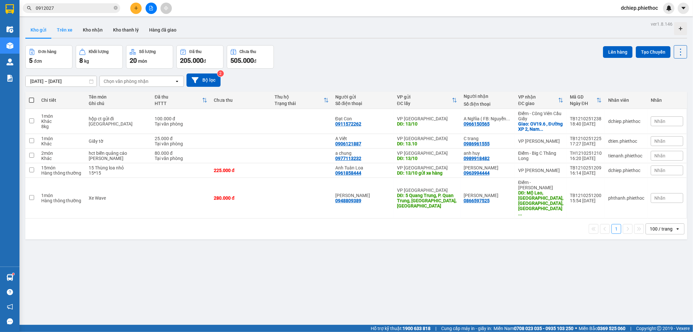
click at [59, 29] on button "Trên xe" at bounding box center [65, 30] width 26 height 16
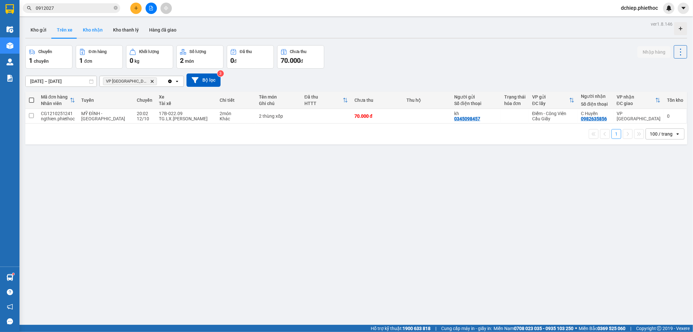
click at [91, 30] on button "Kho nhận" at bounding box center [93, 30] width 30 height 16
type input "[DATE] – [DATE]"
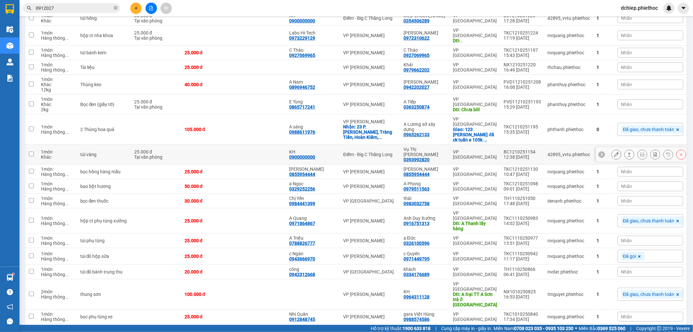
scroll to position [77, 0]
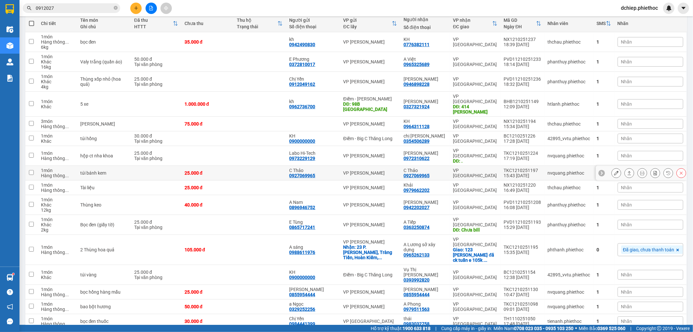
click at [340, 166] on td "C Thảo 0927069965" at bounding box center [313, 173] width 54 height 15
checkbox input "true"
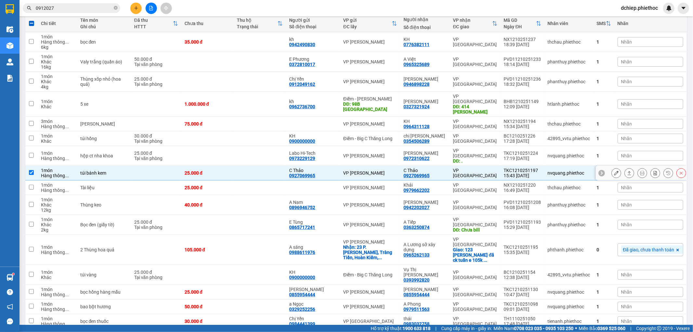
click at [614, 171] on icon at bounding box center [616, 173] width 5 height 5
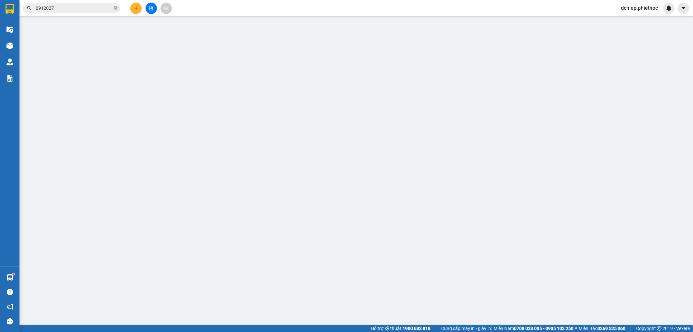
type input "0927069965"
type input "C Thảo"
type input "0927069965"
type input "C Thảo"
type input "25.000"
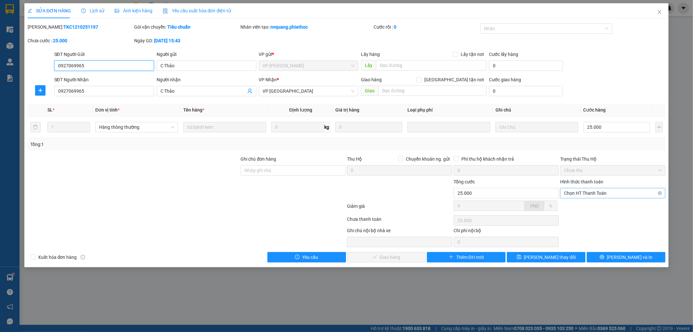
click at [602, 190] on span "Chọn HT Thanh Toán" at bounding box center [613, 193] width 98 height 10
click at [596, 203] on div "Tại văn phòng" at bounding box center [614, 205] width 98 height 7
type input "0"
click at [400, 260] on span "[PERSON_NAME] và Giao hàng" at bounding box center [391, 257] width 62 height 7
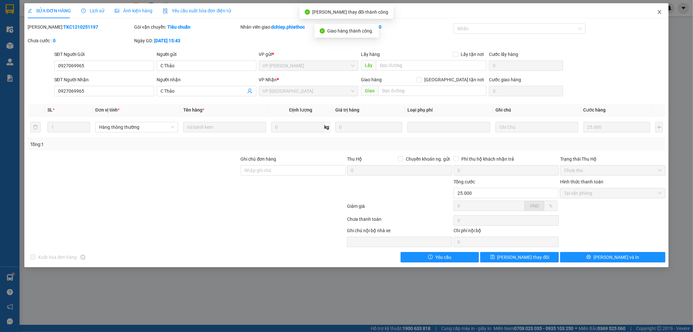
click at [658, 13] on icon "close" at bounding box center [659, 11] width 5 height 5
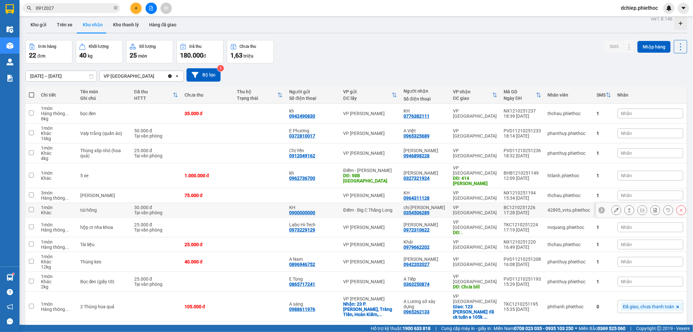
scroll to position [2, 0]
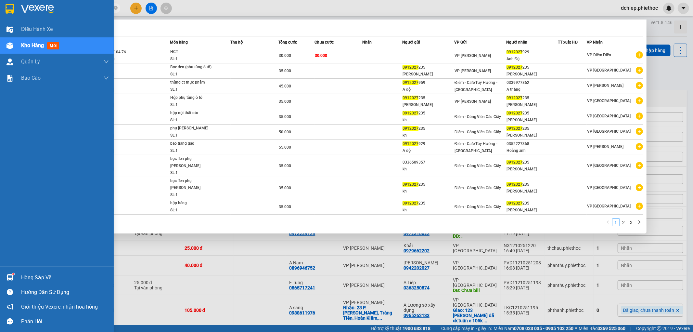
drag, startPoint x: 58, startPoint y: 5, endPoint x: 54, endPoint y: 86, distance: 81.0
click at [0, 31] on section "Kết quả tìm kiếm ( 28 ) Bộ lọc Mã ĐH Trạng thái Món hàng Thu hộ Tổng cước Chưa …" at bounding box center [346, 166] width 693 height 332
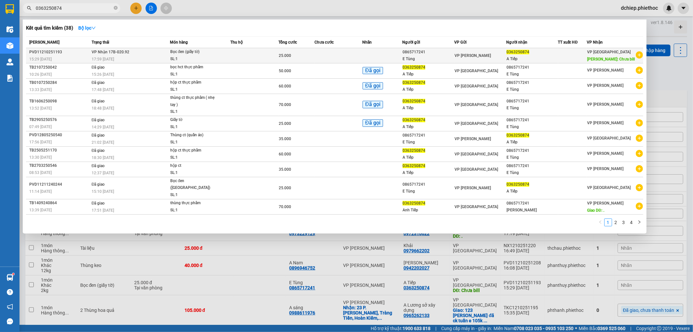
type input "0363250874"
click at [179, 56] on div "SL: 1" at bounding box center [194, 59] width 49 height 7
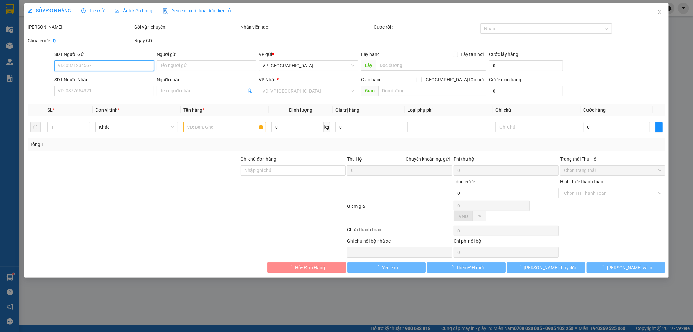
type input "0865717241"
type input "E Tùng"
type input "0363250874"
type input "A Tiếp"
type input "Chưa bill"
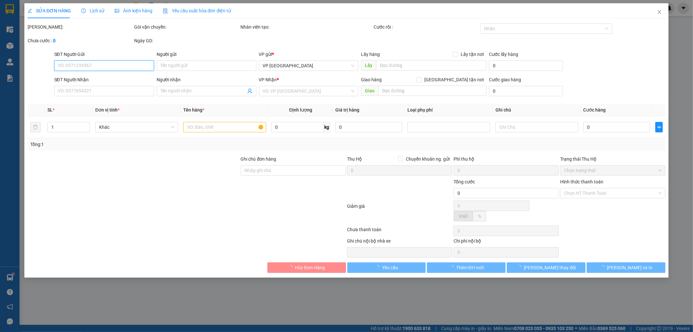
type input "25.000"
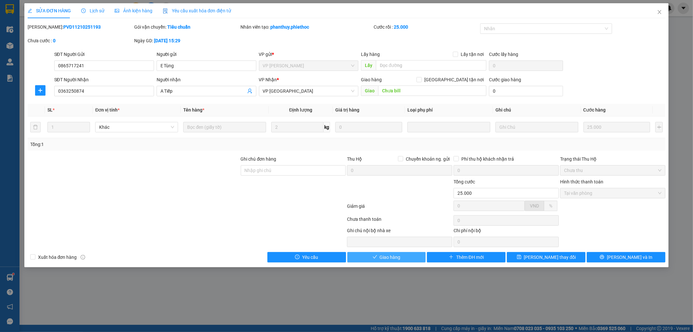
click at [380, 254] on span "Giao hàng" at bounding box center [390, 257] width 21 height 7
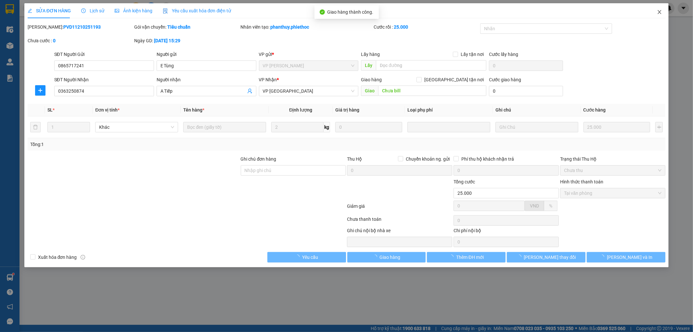
click at [659, 14] on icon "close" at bounding box center [659, 11] width 5 height 5
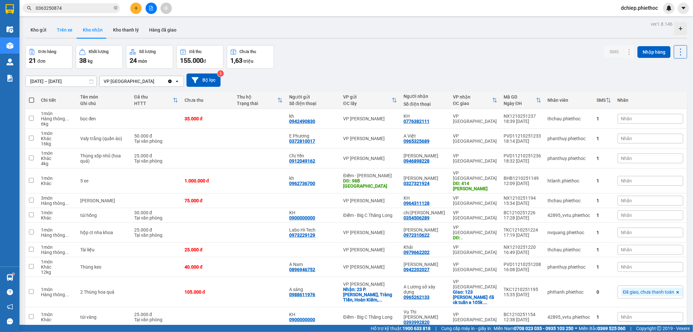
click at [64, 31] on button "Trên xe" at bounding box center [65, 30] width 26 height 16
type input "[DATE] – [DATE]"
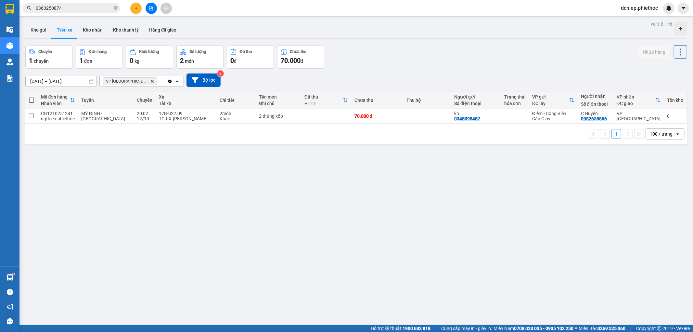
click at [151, 81] on icon "VP Thái Bình, close by backspace" at bounding box center [152, 81] width 3 height 3
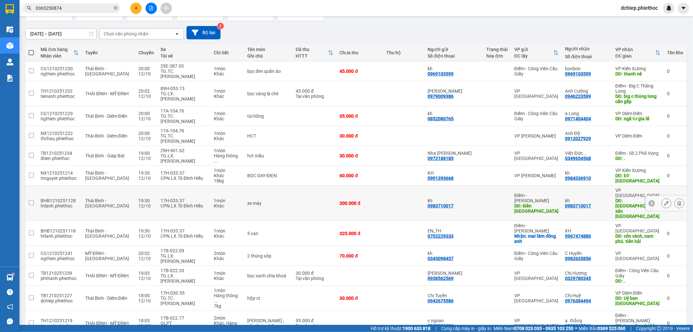
scroll to position [60, 0]
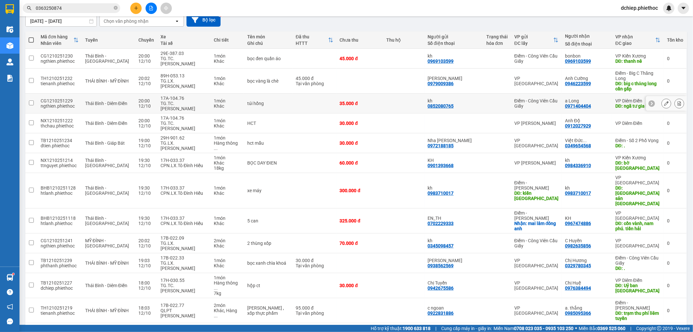
click at [271, 101] on div "túi hồng" at bounding box center [268, 103] width 42 height 5
checkbox input "true"
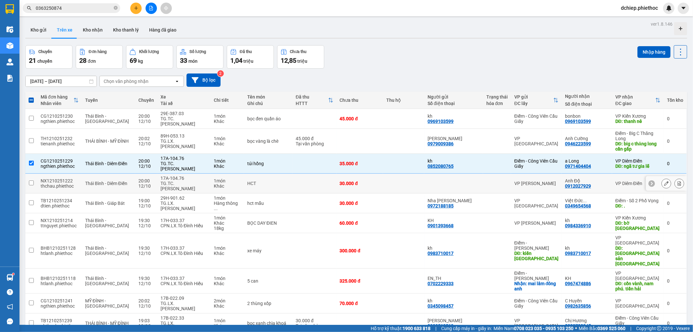
scroll to position [60, 0]
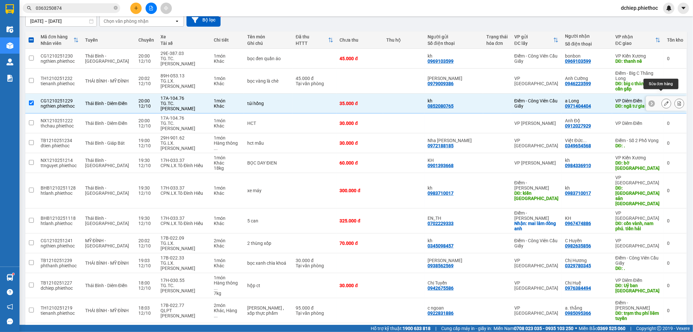
click at [664, 101] on icon at bounding box center [666, 103] width 5 height 5
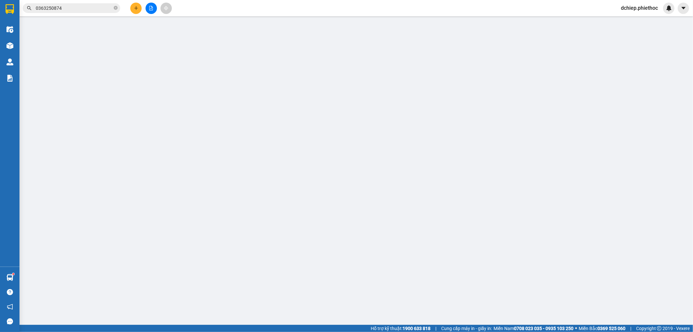
type input "0852080765"
type input "kh"
type input "0971404404"
type input "a Long"
type input "ngã tư gia lễ"
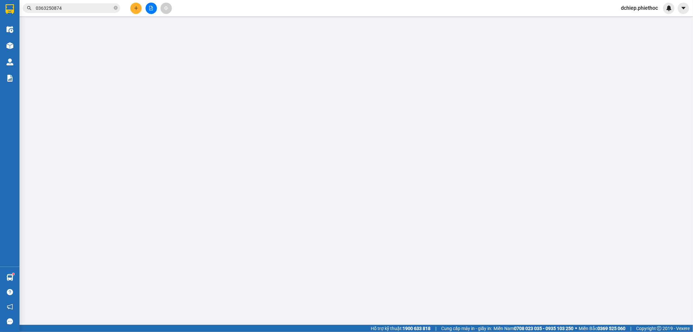
type input "5.000"
type input "35.000"
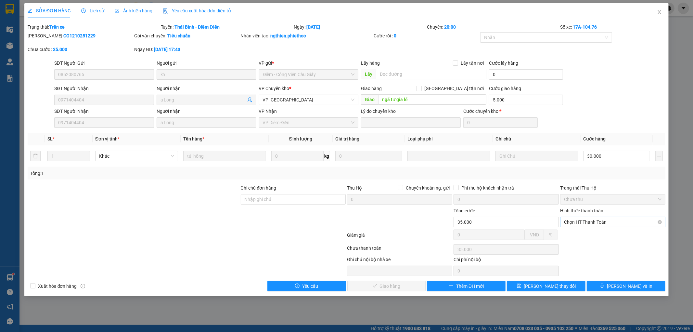
drag, startPoint x: 592, startPoint y: 222, endPoint x: 588, endPoint y: 226, distance: 5.7
click at [591, 222] on span "Chọn HT Thanh Toán" at bounding box center [613, 222] width 98 height 10
click at [580, 236] on div "Tại văn phòng" at bounding box center [614, 234] width 98 height 7
type input "0"
click at [398, 293] on div "SỬA ĐƠN HÀNG Lịch sử Ảnh kiện hàng Yêu cầu xuất hóa đơn điện tử Total Paid Fee …" at bounding box center [346, 149] width 645 height 293
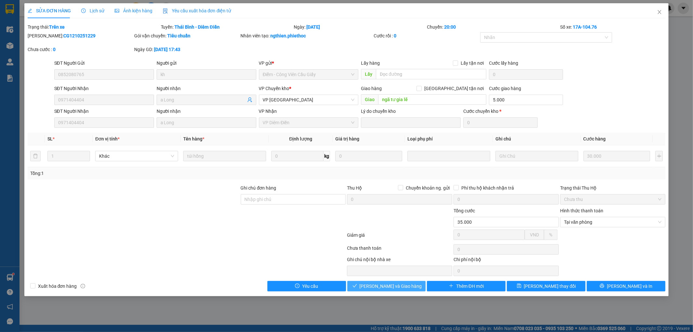
click at [398, 289] on span "[PERSON_NAME] và Giao hàng" at bounding box center [391, 285] width 62 height 7
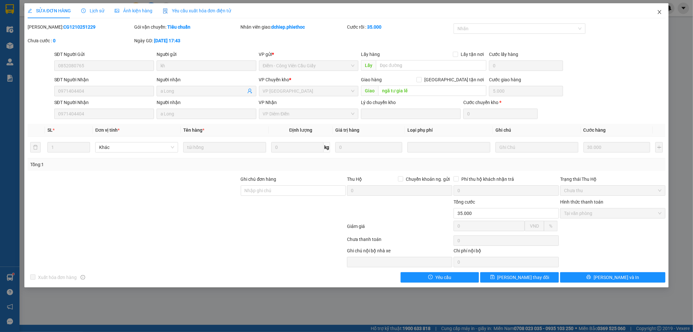
click at [661, 12] on icon "close" at bounding box center [659, 11] width 5 height 5
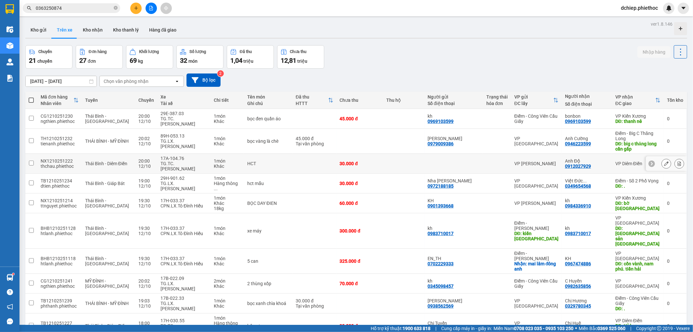
click at [252, 161] on div "HCT" at bounding box center [268, 163] width 42 height 5
checkbox input "true"
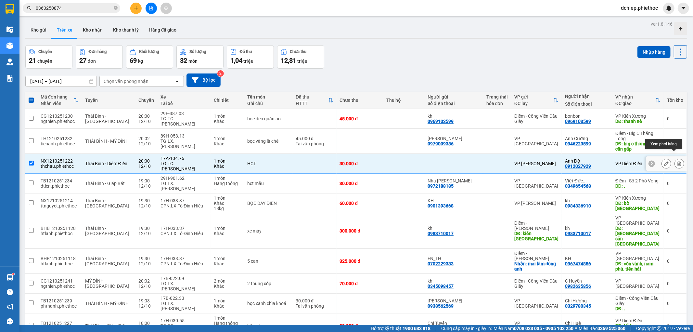
click at [677, 161] on icon at bounding box center [679, 163] width 5 height 5
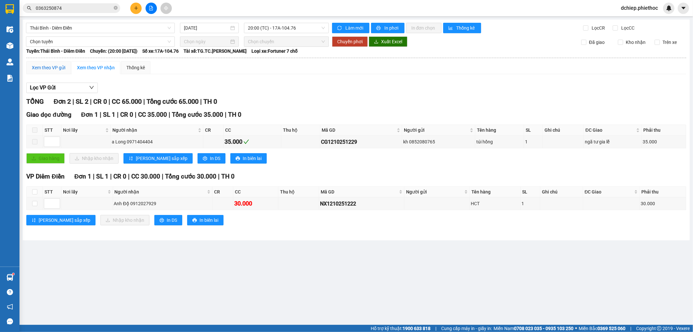
click at [48, 67] on div "Xem theo VP gửi" at bounding box center [48, 67] width 33 height 7
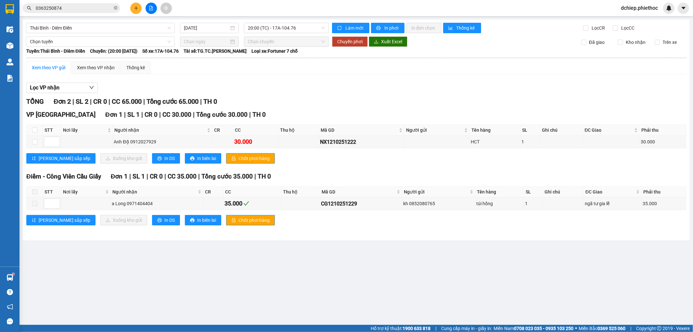
click at [33, 126] on div "VP [GEOGRAPHIC_DATA] 1 | SL 1 | CR 0 | CC 30.000 | Tổng cước 30.000 | TH 0 STT …" at bounding box center [356, 139] width 660 height 59
click at [34, 128] on input "checkbox" at bounding box center [34, 129] width 5 height 5
checkbox input "true"
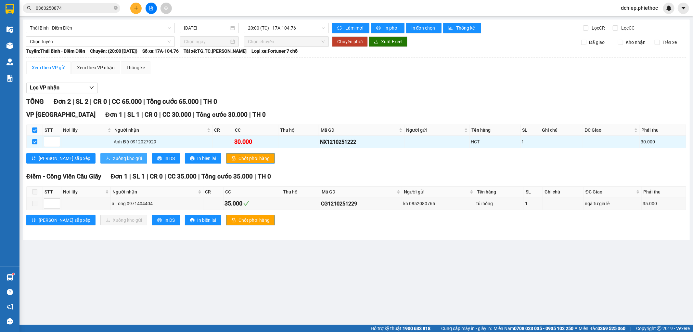
click at [113, 160] on span "Xuống kho gửi" at bounding box center [127, 158] width 29 height 7
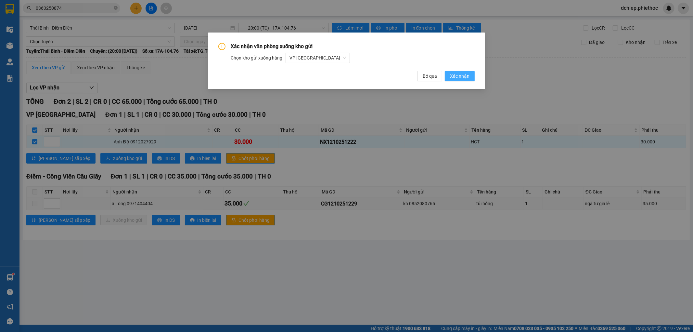
click at [466, 77] on span "Xác nhận" at bounding box center [460, 75] width 20 height 7
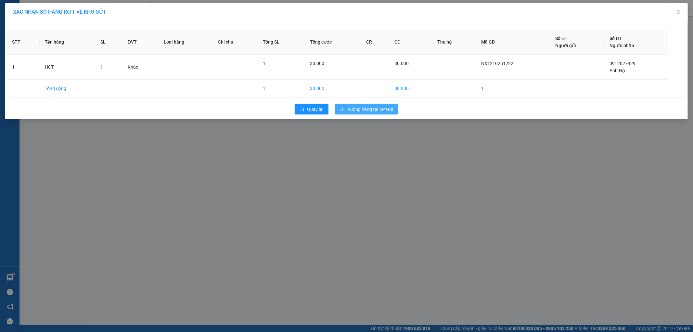
click at [366, 104] on button "Xuống hàng tại VP Gửi" at bounding box center [366, 109] width 63 height 10
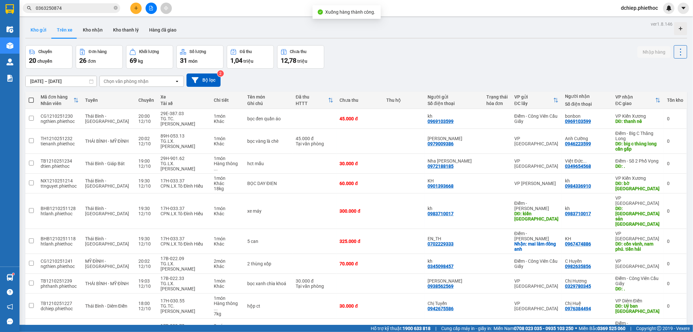
click at [40, 33] on button "Kho gửi" at bounding box center [38, 30] width 26 height 16
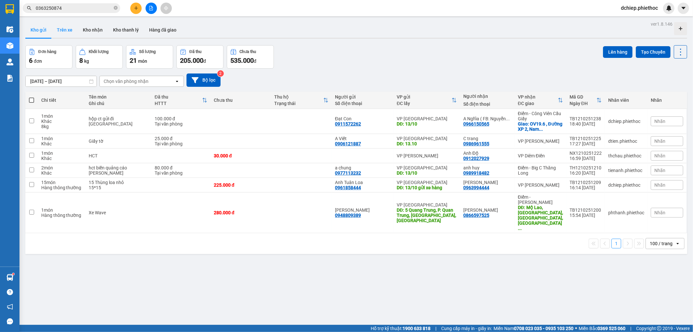
click at [64, 33] on button "Trên xe" at bounding box center [65, 30] width 26 height 16
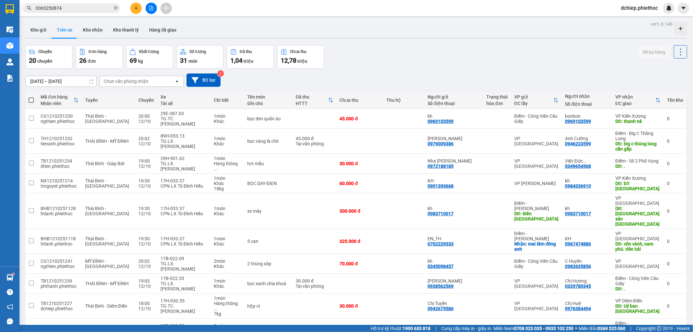
drag, startPoint x: 134, startPoint y: 79, endPoint x: 131, endPoint y: 84, distance: 6.3
click at [133, 79] on div "Chọn văn phòng nhận" at bounding box center [126, 81] width 45 height 7
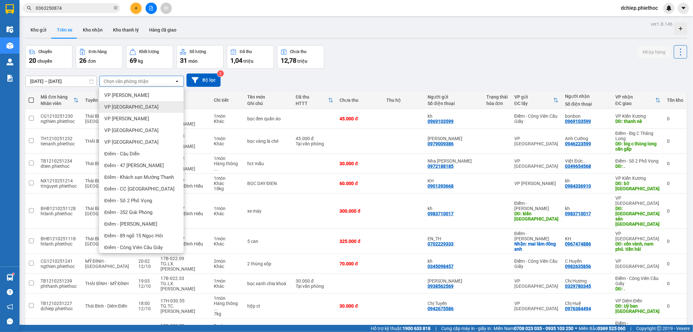
click at [132, 103] on div "VP [GEOGRAPHIC_DATA]" at bounding box center [141, 107] width 85 height 12
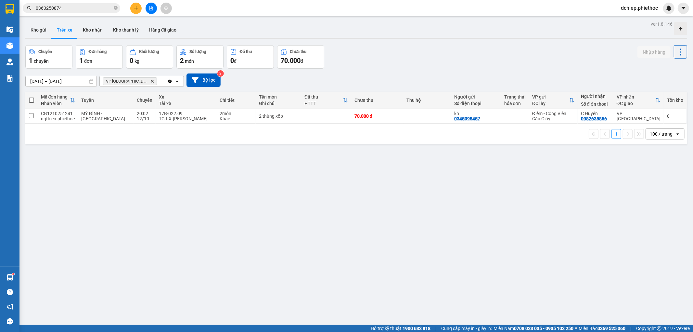
click at [150, 79] on icon "Delete" at bounding box center [152, 81] width 4 height 4
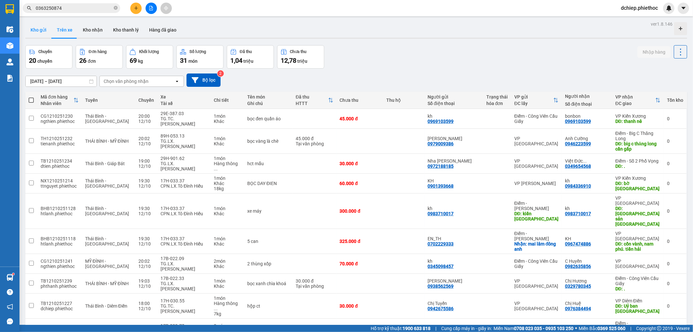
click at [34, 33] on button "Kho gửi" at bounding box center [38, 30] width 26 height 16
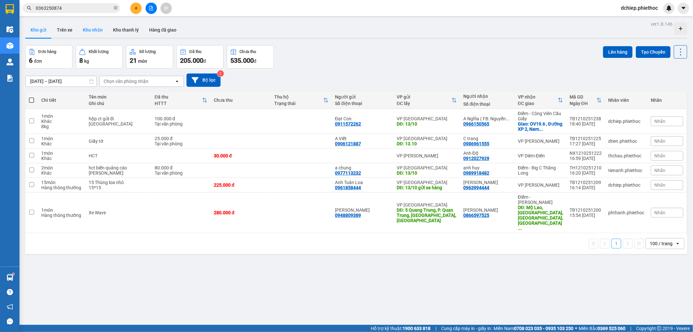
click at [94, 32] on button "Kho nhận" at bounding box center [93, 30] width 30 height 16
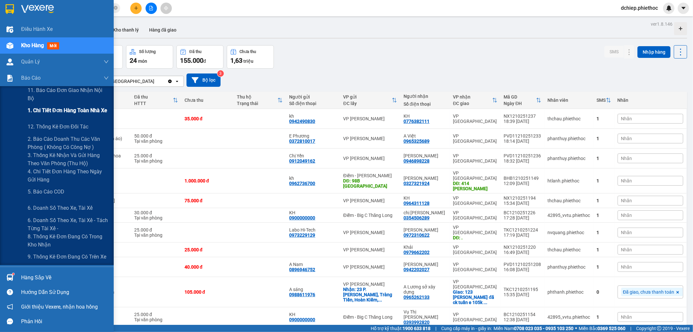
click at [45, 107] on span "1. Chi tiết đơn hàng toàn nhà xe" at bounding box center [68, 110] width 80 height 8
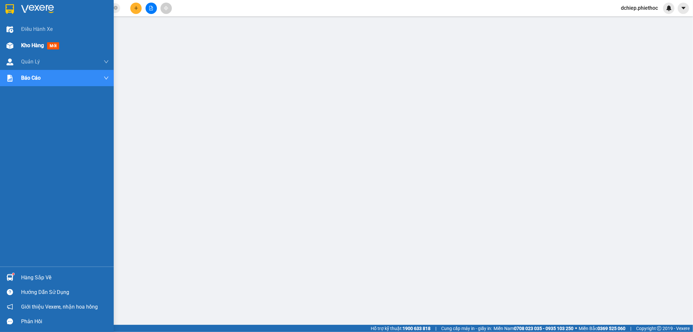
click at [21, 45] on div "Kho hàng mới" at bounding box center [57, 45] width 114 height 16
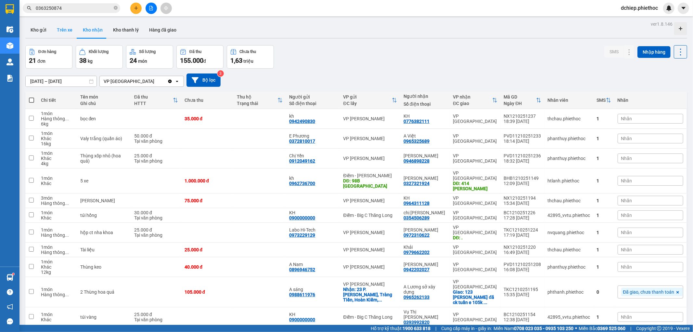
click at [63, 29] on button "Trên xe" at bounding box center [65, 30] width 26 height 16
type input "[DATE] – [DATE]"
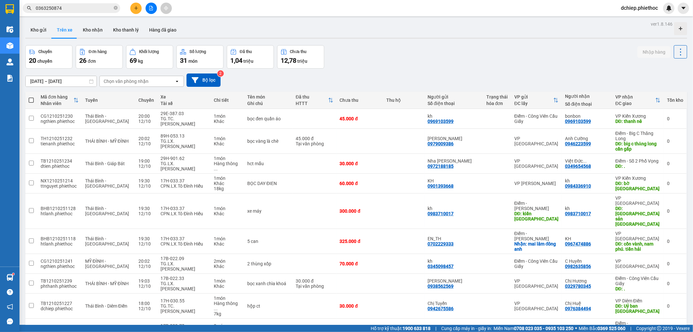
click at [127, 80] on div "Chọn văn phòng nhận" at bounding box center [126, 81] width 45 height 7
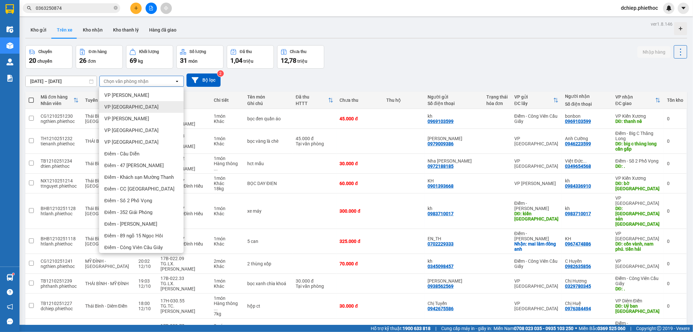
click at [120, 109] on span "VP [GEOGRAPHIC_DATA]" at bounding box center [131, 107] width 54 height 7
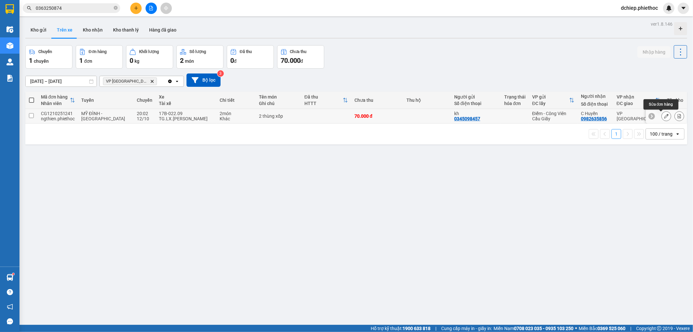
click at [664, 116] on icon at bounding box center [666, 116] width 5 height 5
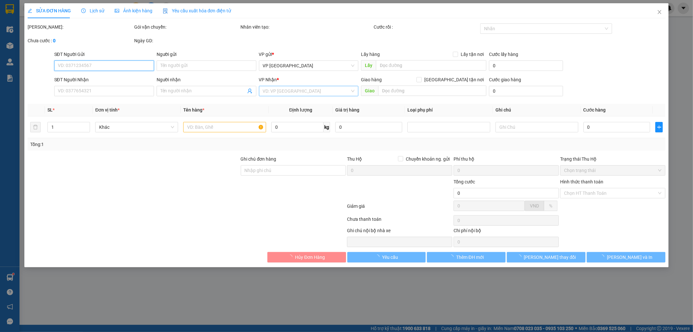
type input "0345098457"
type input "kh"
type input "0982635856"
type input "C Huyền"
type input "70.000"
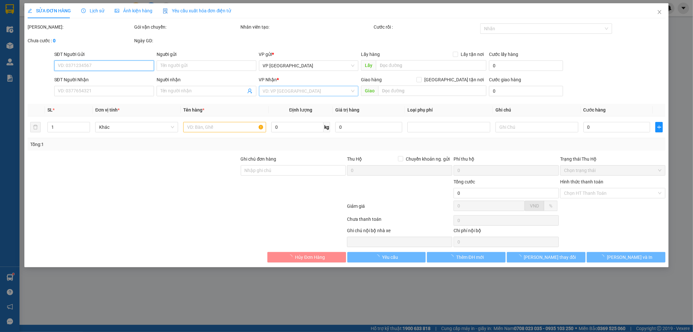
type input "70.000"
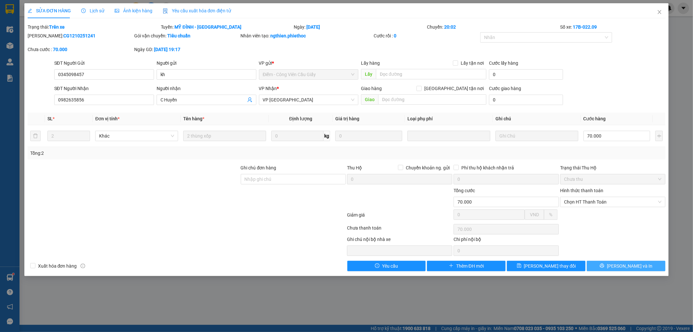
click at [624, 265] on span "[PERSON_NAME] và In" at bounding box center [630, 265] width 46 height 7
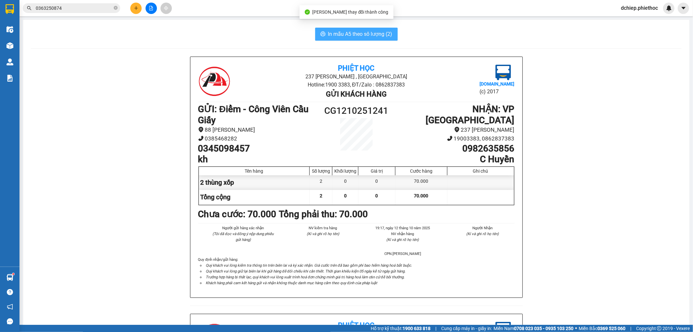
click at [369, 29] on button "In mẫu A5 theo số lượng (2)" at bounding box center [356, 34] width 83 height 13
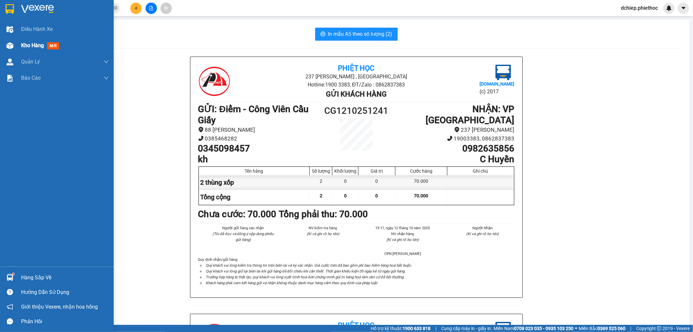
drag, startPoint x: 14, startPoint y: 44, endPoint x: 92, endPoint y: 49, distance: 78.2
click at [14, 43] on div at bounding box center [9, 45] width 11 height 11
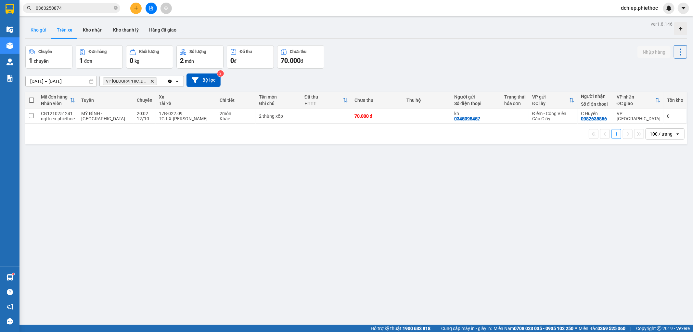
click at [43, 30] on button "Kho gửi" at bounding box center [38, 30] width 26 height 16
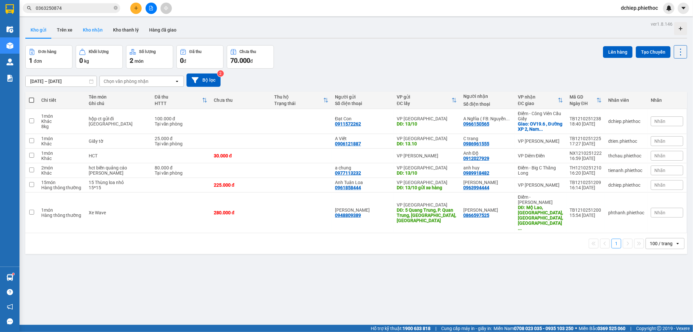
click at [102, 29] on button "Kho nhận" at bounding box center [93, 30] width 30 height 16
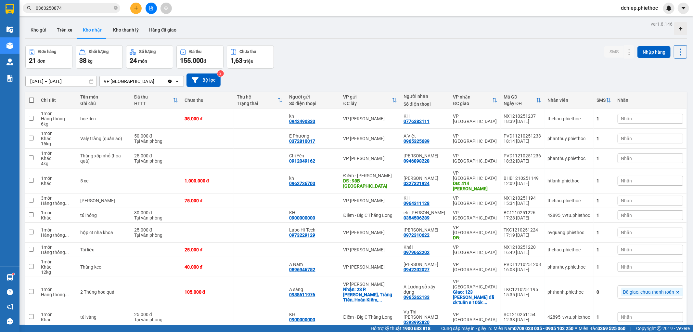
click at [51, 80] on input "[DATE] – [DATE]" at bounding box center [61, 81] width 71 height 10
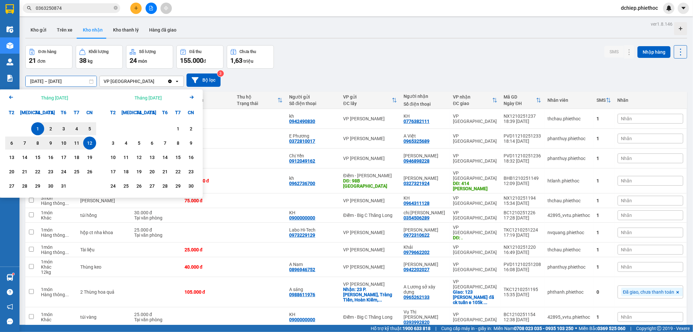
drag, startPoint x: 7, startPoint y: 98, endPoint x: 12, endPoint y: 96, distance: 5.1
click at [7, 98] on icon "Arrow Left" at bounding box center [11, 97] width 8 height 8
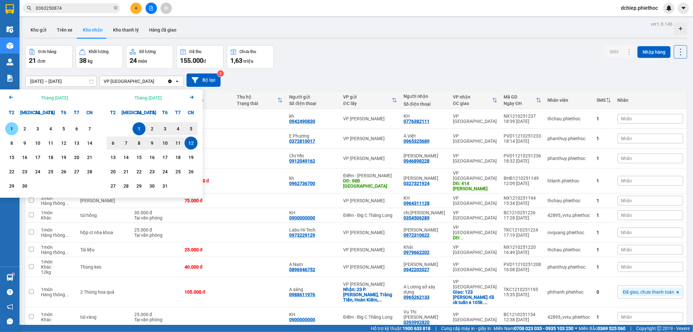
click at [13, 128] on div "1" at bounding box center [11, 129] width 9 height 8
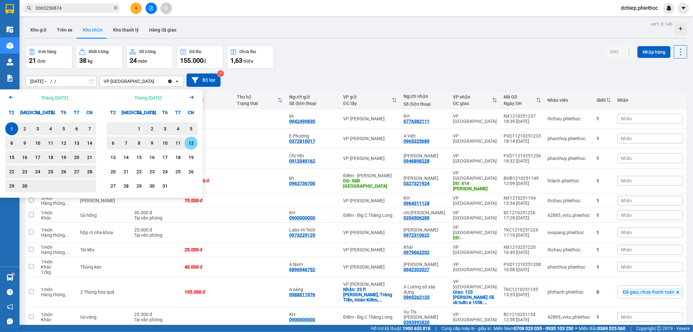
click at [194, 145] on div "12" at bounding box center [191, 143] width 9 height 8
type input "[DATE] – [DATE]"
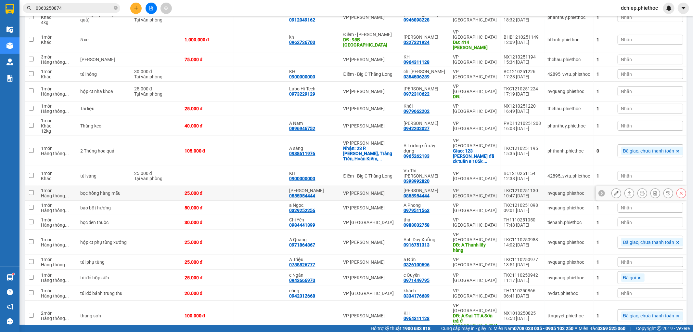
scroll to position [236, 0]
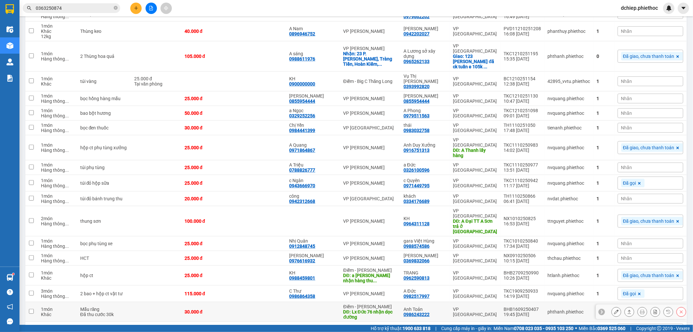
click at [403, 302] on td "Anh Toản 0986243222" at bounding box center [425, 312] width 50 height 20
checkbox input "true"
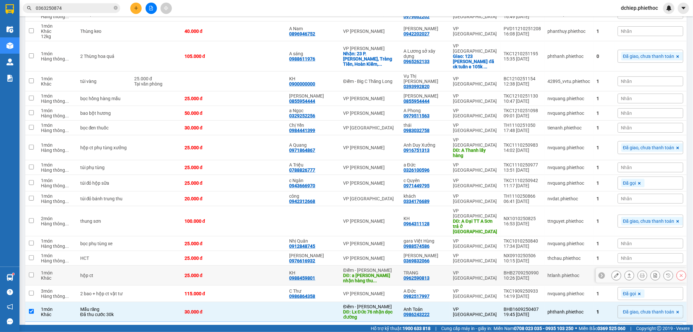
drag, startPoint x: 415, startPoint y: 236, endPoint x: 398, endPoint y: 211, distance: 30.6
click at [414, 275] on div "0962590813" at bounding box center [417, 277] width 26 height 5
click at [388, 218] on div "VP [PERSON_NAME]" at bounding box center [371, 220] width 54 height 5
checkbox input "true"
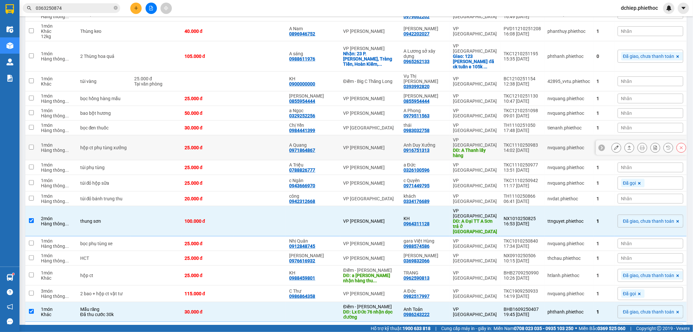
click at [389, 145] on div "VP [PERSON_NAME]" at bounding box center [371, 147] width 54 height 5
checkbox input "true"
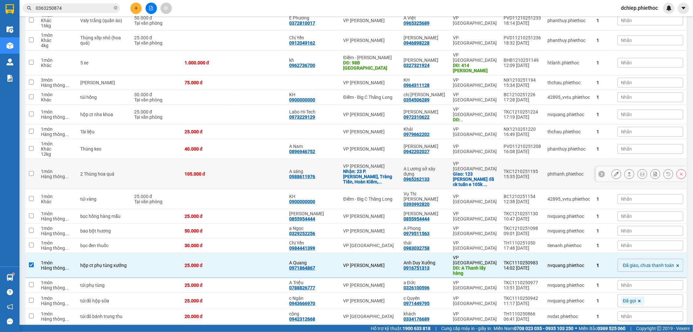
scroll to position [115, 0]
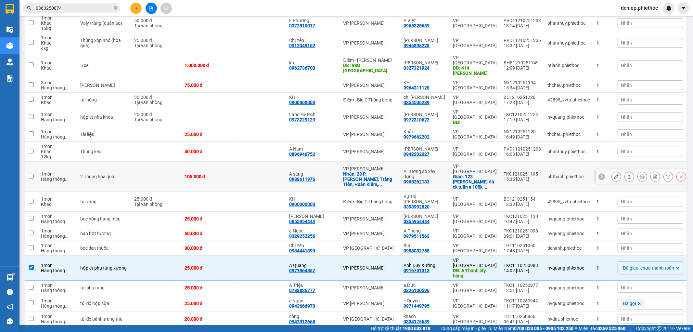
click at [400, 163] on td "VP [PERSON_NAME]: 23 P. [PERSON_NAME], Tràng Tiền, Hoàn Kiếm, ..." at bounding box center [370, 177] width 60 height 30
checkbox input "true"
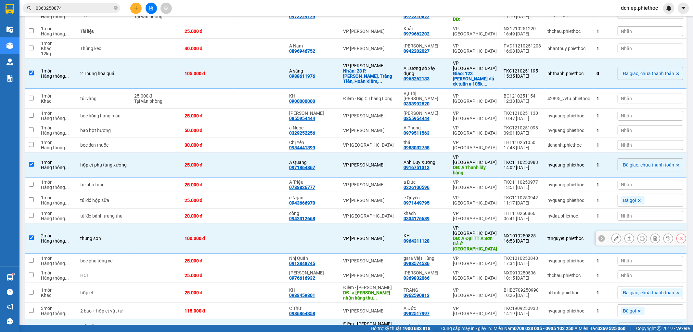
scroll to position [236, 0]
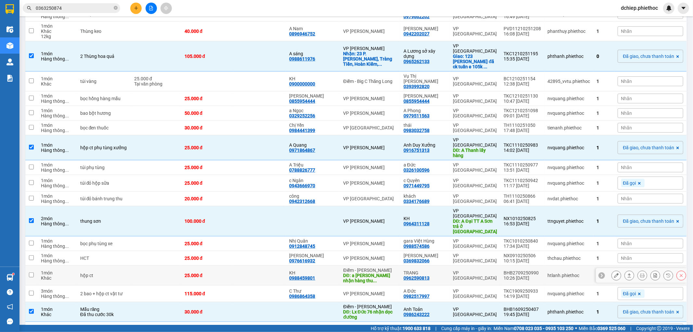
click at [404, 266] on td "TRANG 0962590813" at bounding box center [425, 276] width 50 height 20
checkbox input "true"
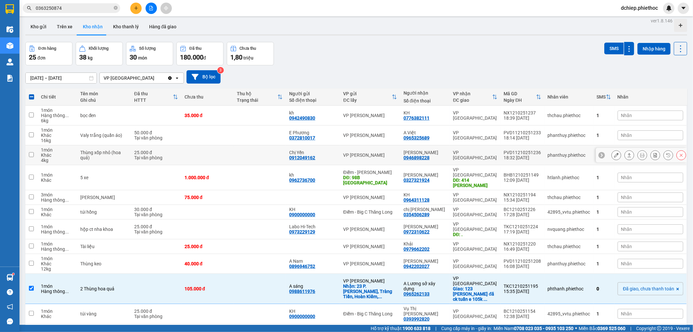
scroll to position [0, 0]
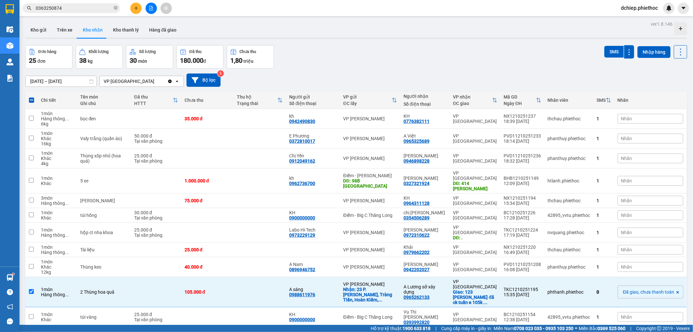
click at [621, 159] on span "Nhãn" at bounding box center [626, 158] width 11 height 5
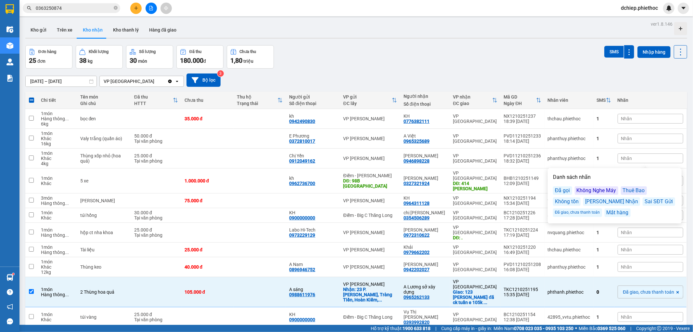
click at [576, 203] on div "Không tồn" at bounding box center [567, 201] width 28 height 8
click at [418, 63] on div "Đơn hàng 25 đơn Khối lượng 38 kg Số lượng 30 món Đã thu 180.000 đ Chưa thu 1,80…" at bounding box center [356, 56] width 662 height 23
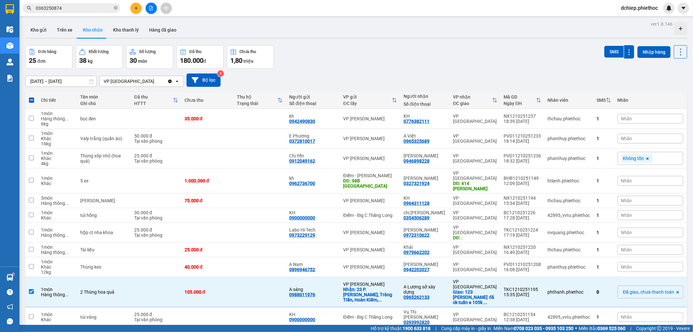
drag, startPoint x: 59, startPoint y: 29, endPoint x: 109, endPoint y: 73, distance: 67.2
click at [59, 28] on button "Trên xe" at bounding box center [65, 30] width 26 height 16
type input "[DATE] – [DATE]"
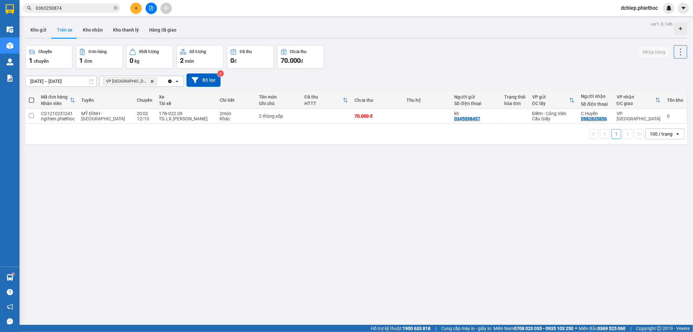
click at [150, 81] on icon "Delete" at bounding box center [152, 81] width 4 height 4
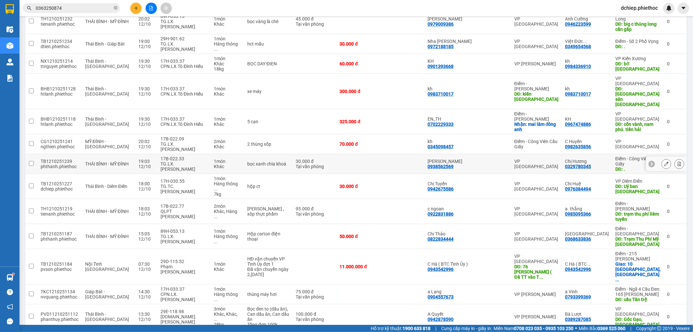
scroll to position [120, 0]
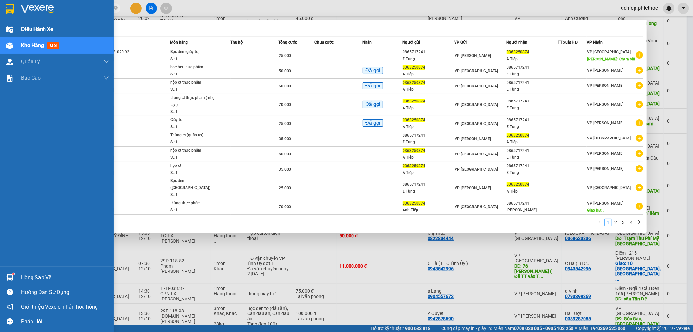
drag, startPoint x: 90, startPoint y: 7, endPoint x: 0, endPoint y: 21, distance: 91.2
click at [0, 21] on section "Kết quả tìm kiếm ( 38 ) Bộ lọc Mã ĐH Trạng thái Món hàng Thu hộ Tổng cước Chưa …" at bounding box center [346, 166] width 693 height 332
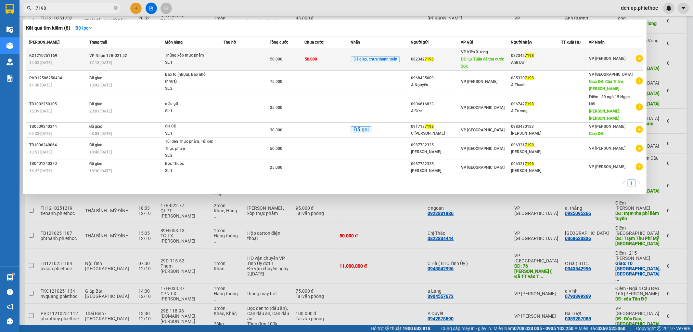
type input "7198"
click at [287, 59] on div "50.000" at bounding box center [287, 59] width 34 height 7
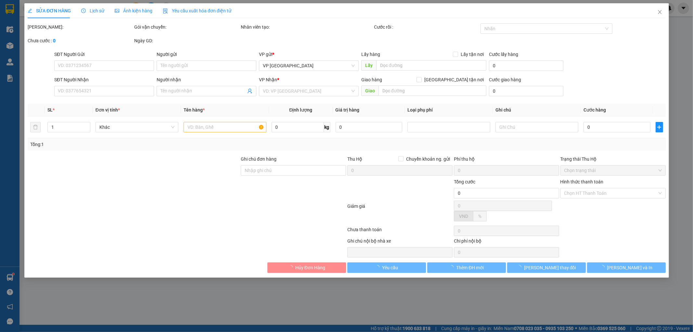
type input "0823427198"
type input "Lx Tuân đã thu cước 50k"
type input "5.000"
type input "0823427198"
type input "Anh Dự"
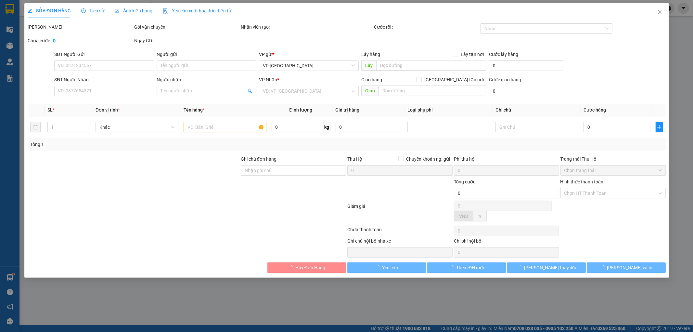
type input "50.000"
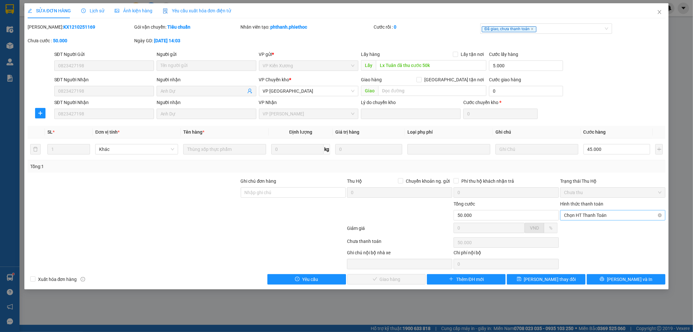
click at [599, 214] on span "Chọn HT Thanh Toán" at bounding box center [613, 215] width 98 height 10
click at [594, 228] on div "Tại văn phòng" at bounding box center [614, 228] width 98 height 7
type input "0"
click at [387, 279] on span "[PERSON_NAME] và Giao hàng" at bounding box center [391, 279] width 62 height 7
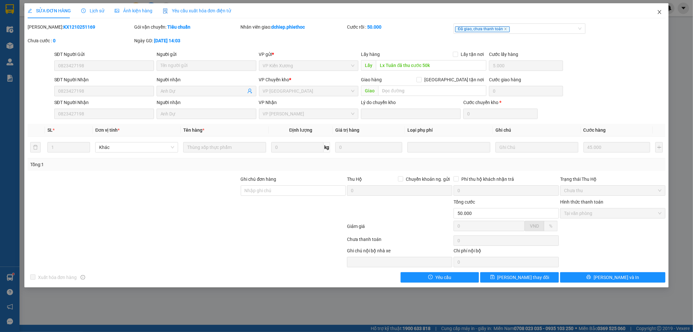
click at [658, 12] on icon "close" at bounding box center [659, 11] width 5 height 5
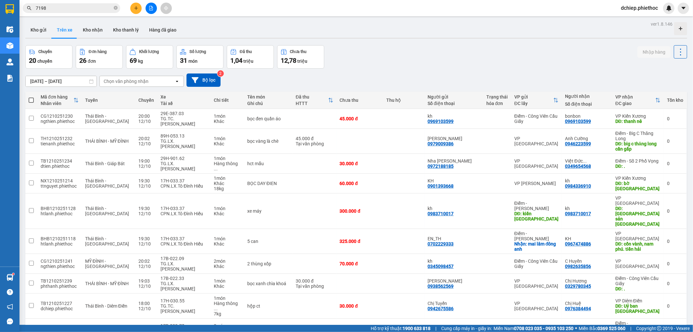
click at [135, 81] on div "Chọn văn phòng nhận" at bounding box center [126, 81] width 45 height 7
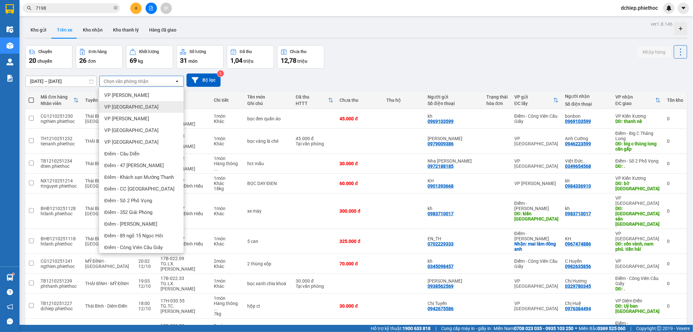
drag, startPoint x: 124, startPoint y: 108, endPoint x: 130, endPoint y: 106, distance: 6.8
click at [124, 107] on span "VP [GEOGRAPHIC_DATA]" at bounding box center [131, 107] width 54 height 7
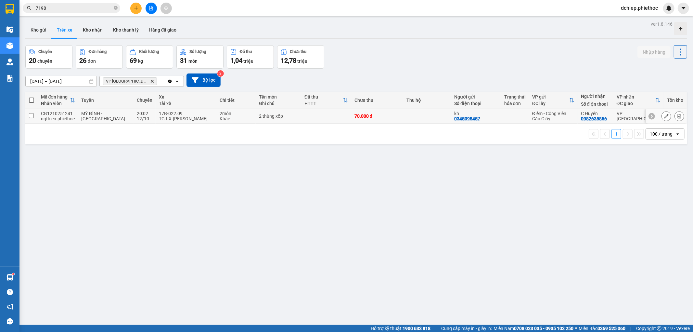
click at [241, 118] on div "Khác" at bounding box center [236, 118] width 33 height 5
checkbox input "true"
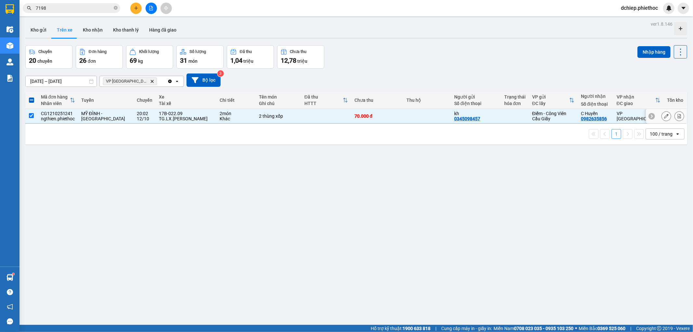
click at [664, 116] on button at bounding box center [666, 116] width 9 height 11
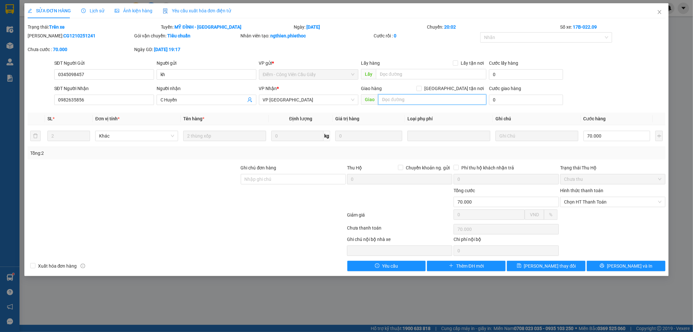
click at [418, 99] on input "text" at bounding box center [432, 99] width 108 height 10
type input "."
click at [567, 267] on button "[PERSON_NAME] thay đổi" at bounding box center [546, 266] width 79 height 10
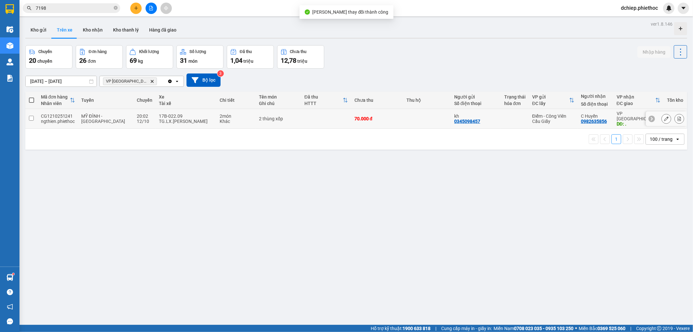
click at [379, 122] on td "70.000 đ" at bounding box center [377, 119] width 52 height 20
checkbox input "true"
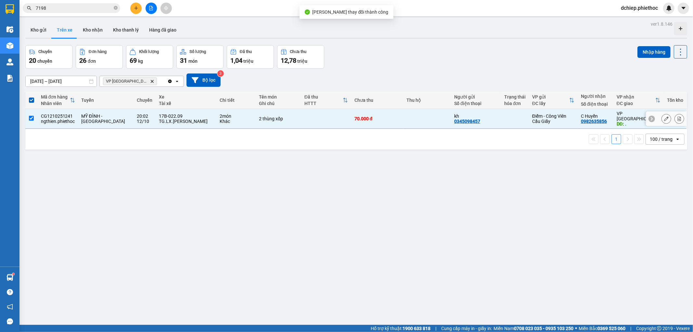
click at [665, 115] on button at bounding box center [666, 118] width 9 height 11
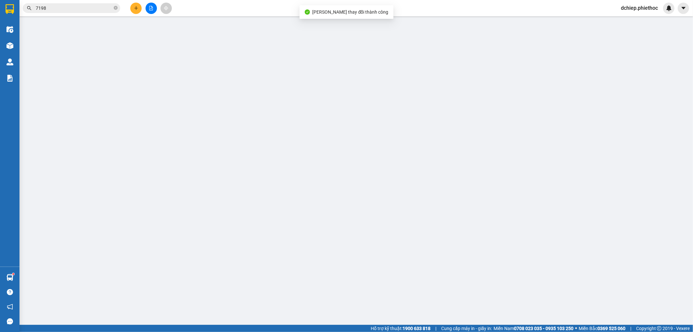
type input "0345098457"
type input "kh"
type input "0982635856"
type input "C Huyền"
type input "."
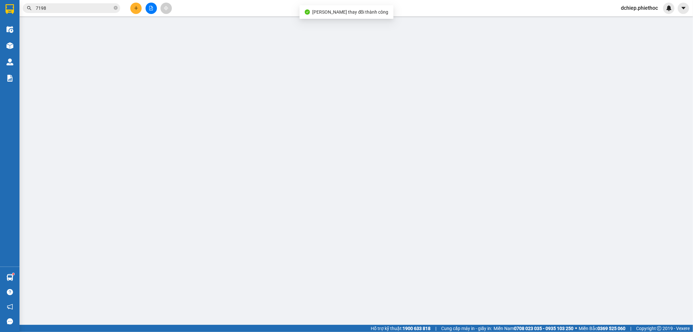
type input "70.000"
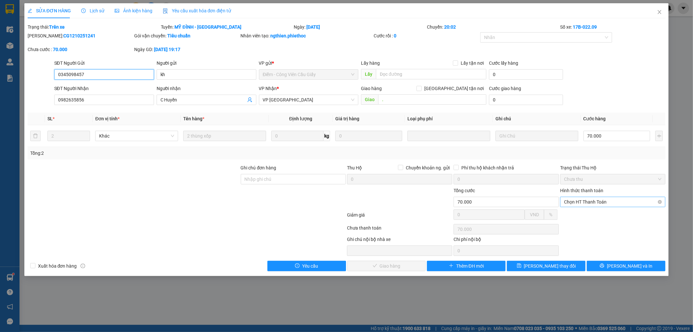
click at [592, 200] on span "Chọn HT Thanh Toán" at bounding box center [613, 202] width 98 height 10
click at [591, 212] on div "Tại văn phòng" at bounding box center [614, 214] width 98 height 7
type input "0"
click at [395, 270] on button "[PERSON_NAME] và Giao hàng" at bounding box center [386, 266] width 79 height 10
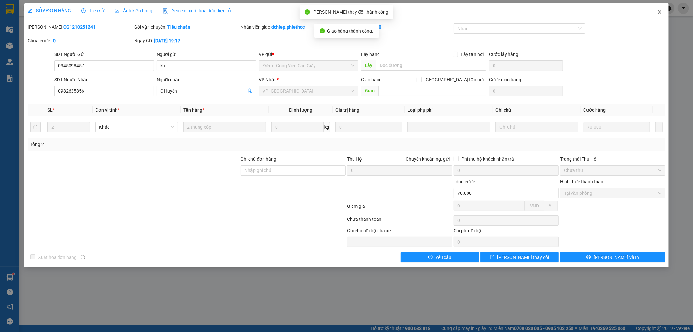
click at [659, 12] on icon "close" at bounding box center [659, 11] width 5 height 5
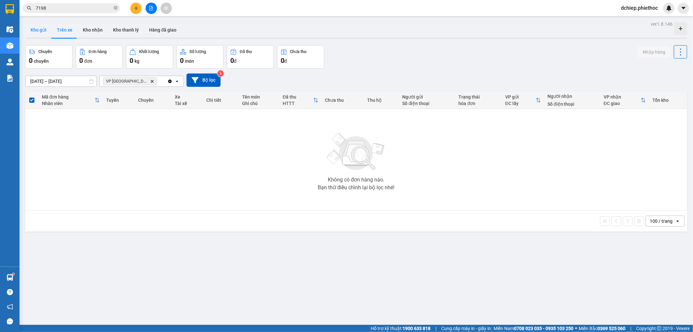
click at [41, 30] on button "Kho gửi" at bounding box center [38, 30] width 26 height 16
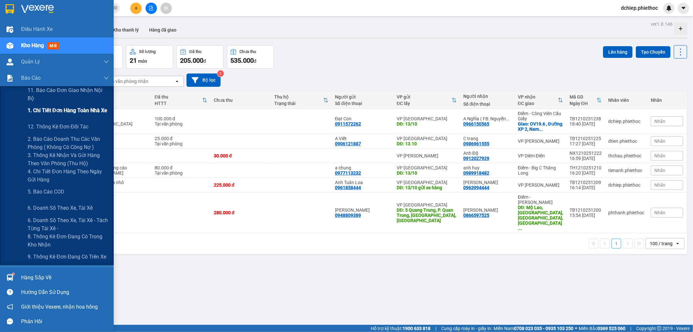
click at [42, 111] on span "1. Chi tiết đơn hàng toàn nhà xe" at bounding box center [68, 110] width 80 height 8
